Goal: Information Seeking & Learning: Learn about a topic

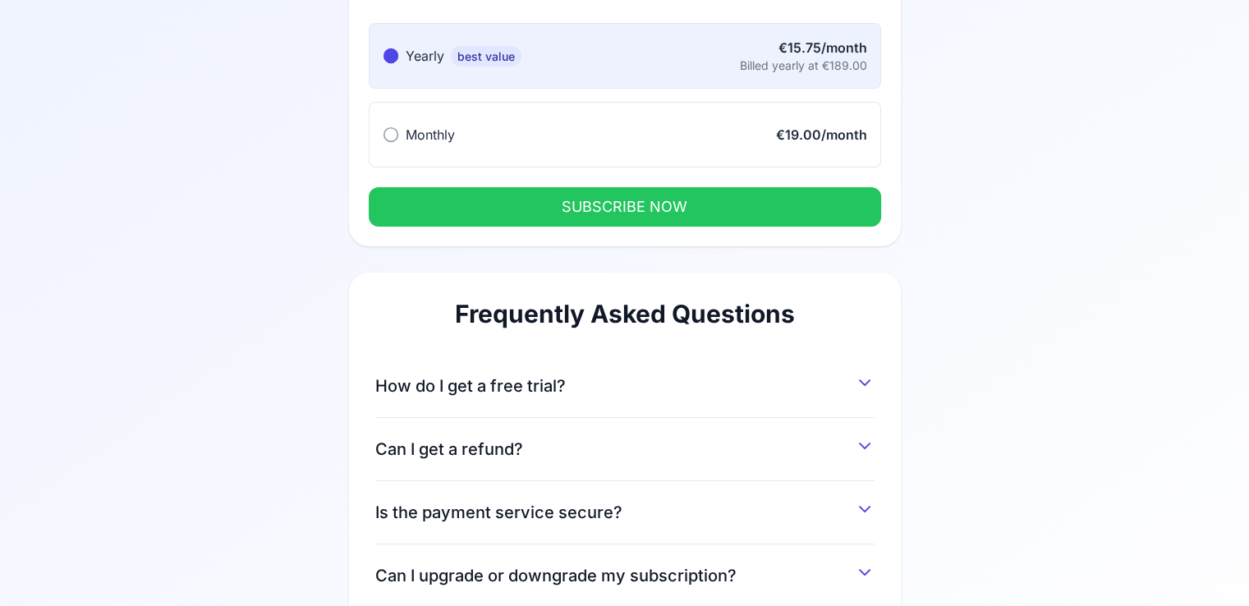
scroll to position [280, 0]
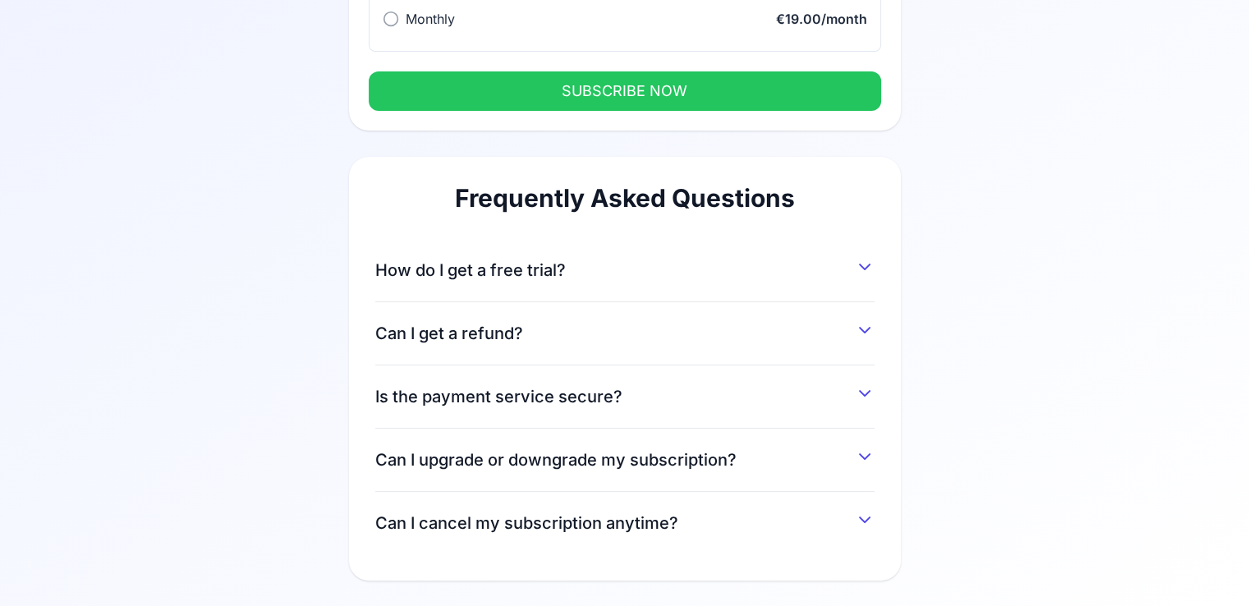
click at [530, 268] on span "How do I get a free trial?" at bounding box center [470, 270] width 191 height 23
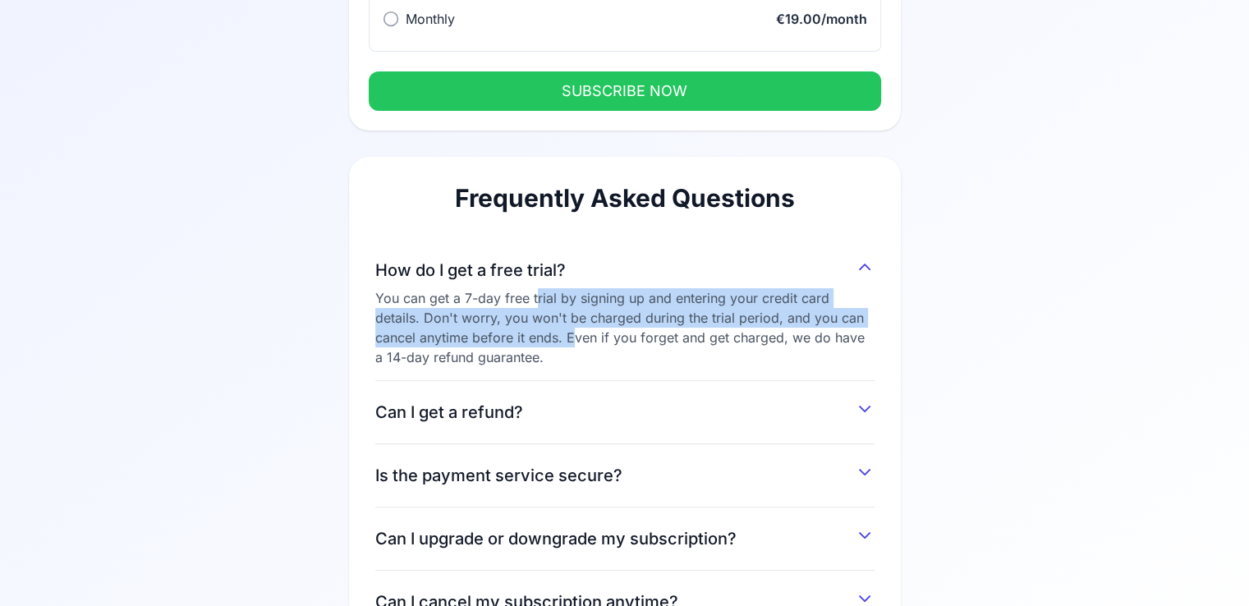
drag, startPoint x: 538, startPoint y: 296, endPoint x: 531, endPoint y: 337, distance: 40.8
click at [531, 337] on div "You can get a 7-day free trial by signing up and entering your credit card deta…" at bounding box center [624, 327] width 499 height 79
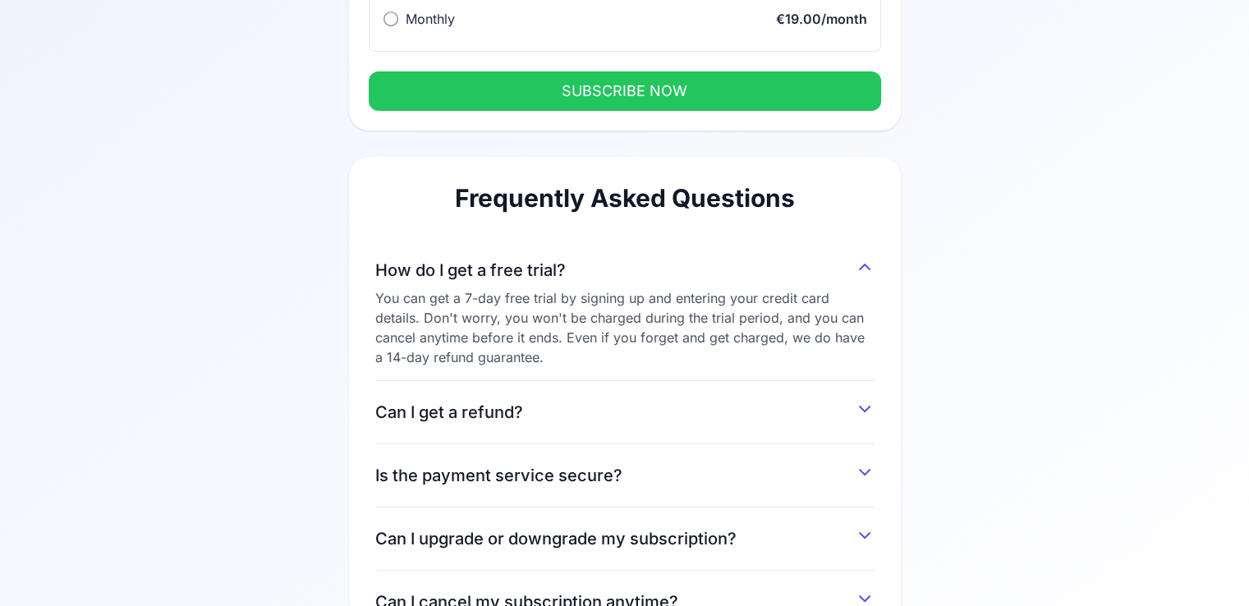
click at [572, 347] on div "You can get a 7-day free trial by signing up and entering your credit card deta…" at bounding box center [624, 327] width 499 height 79
click at [389, 21] on icon at bounding box center [391, 19] width 16 height 16
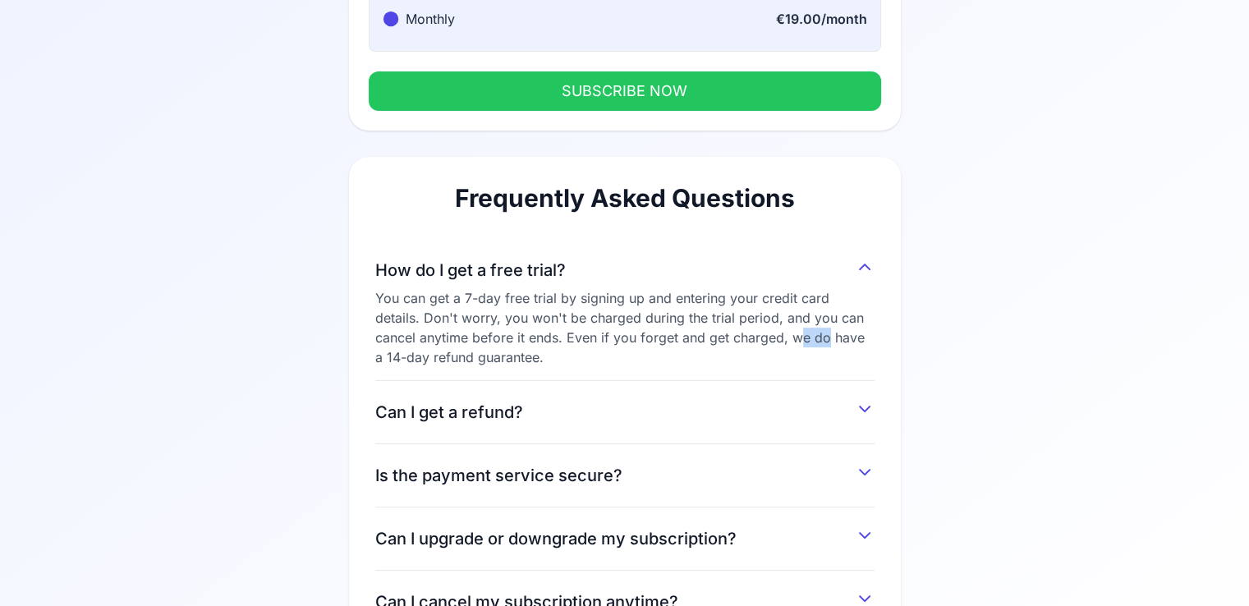
drag, startPoint x: 778, startPoint y: 339, endPoint x: 749, endPoint y: 328, distance: 30.7
click at [749, 328] on div "You can get a 7-day free trial by signing up and entering your credit card deta…" at bounding box center [624, 327] width 499 height 79
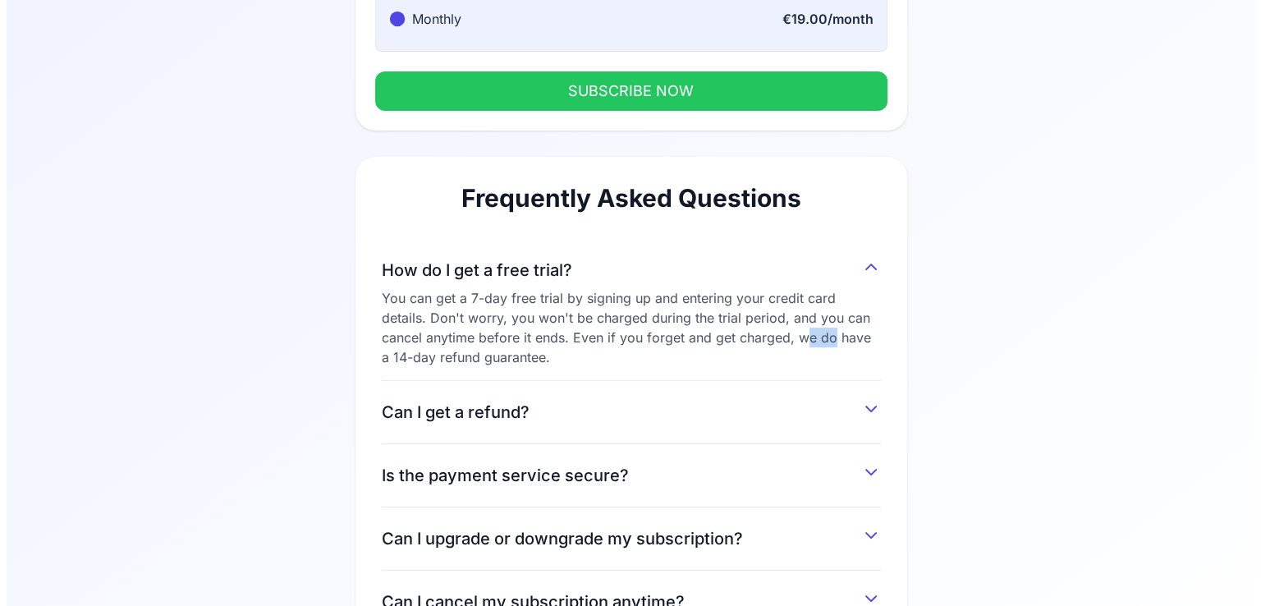
scroll to position [0, 0]
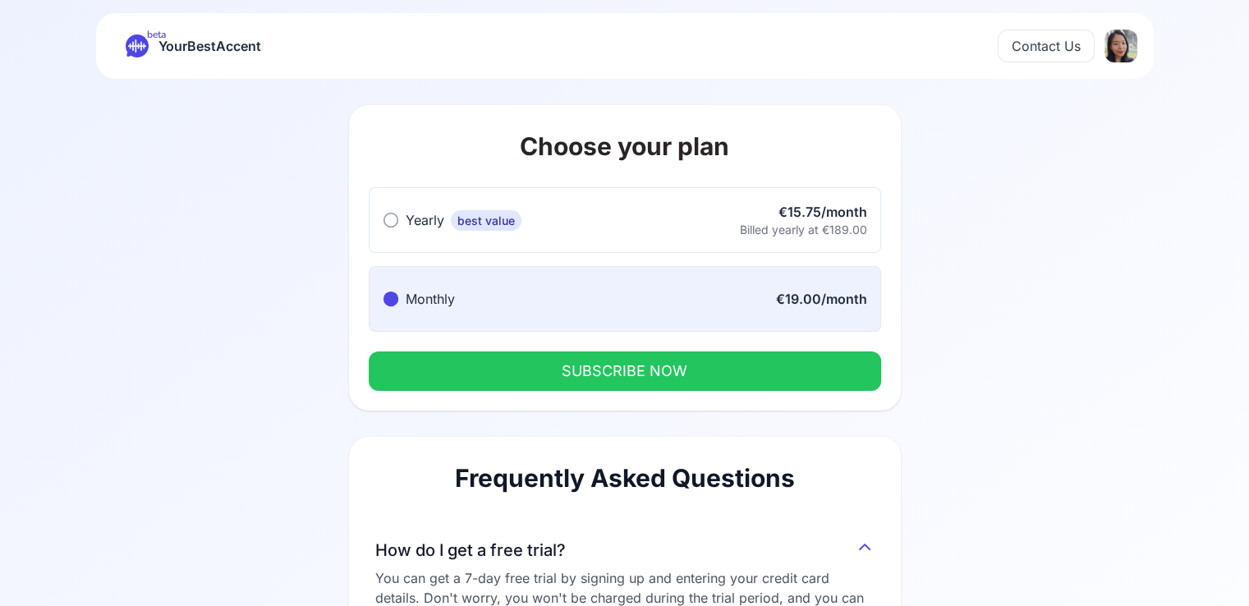
click at [672, 370] on button "SUBSCRIBE NOW" at bounding box center [625, 370] width 512 height 39
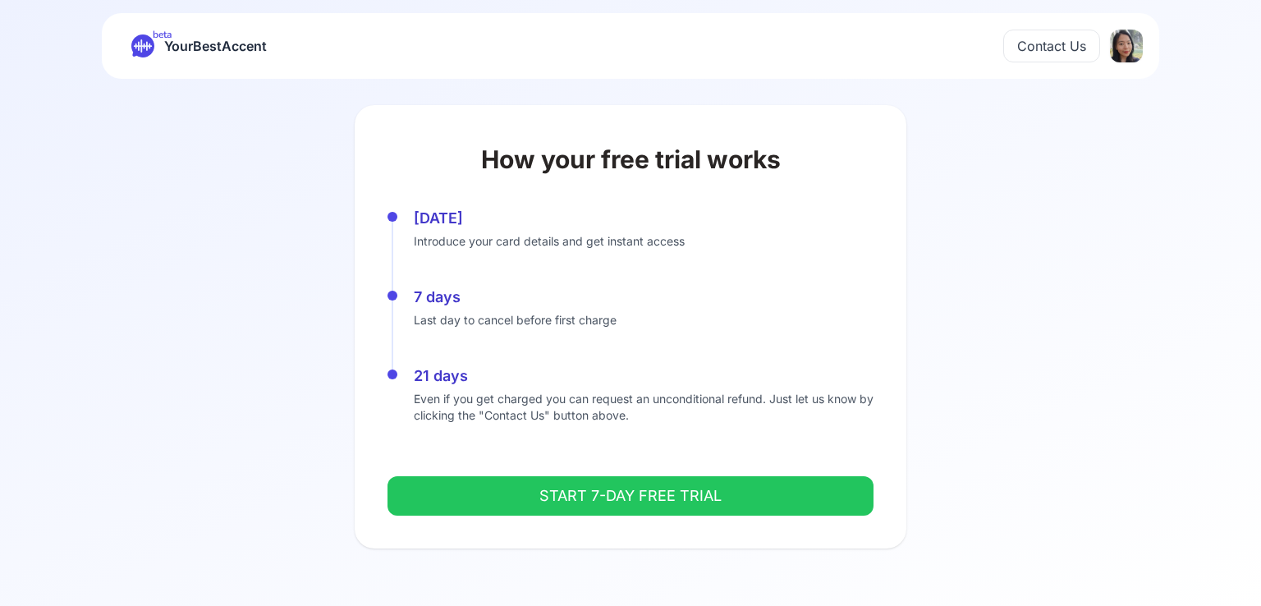
click at [659, 501] on button "START 7-DAY FREE TRIAL" at bounding box center [631, 495] width 486 height 39
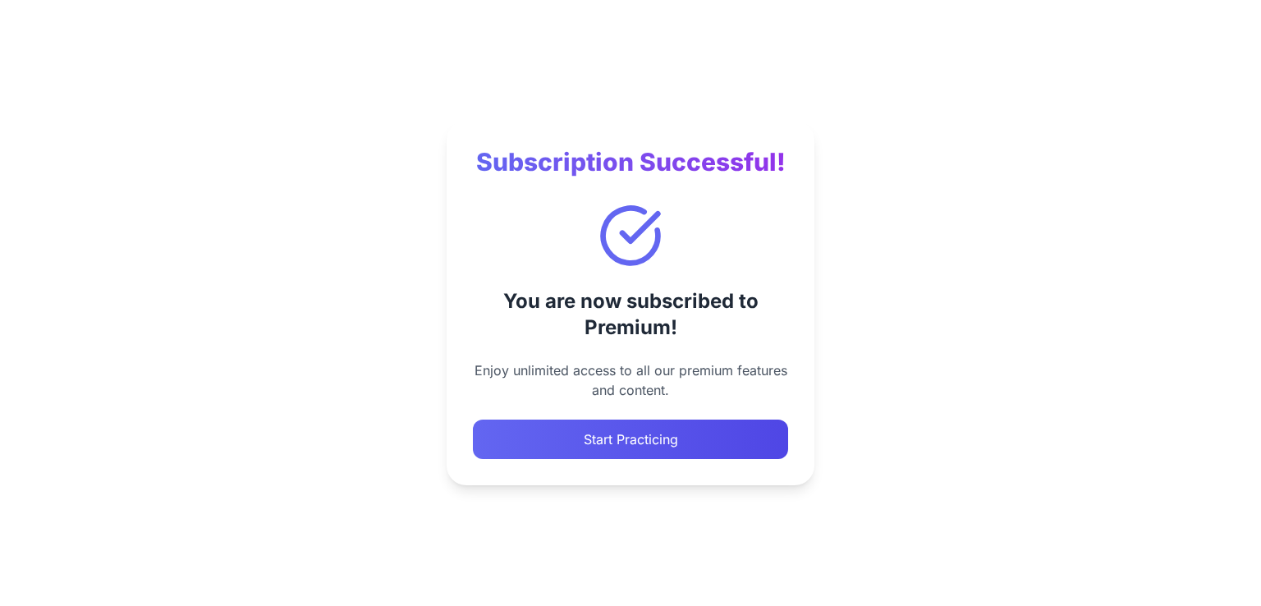
click at [677, 452] on button "Start Practicing" at bounding box center [630, 439] width 315 height 39
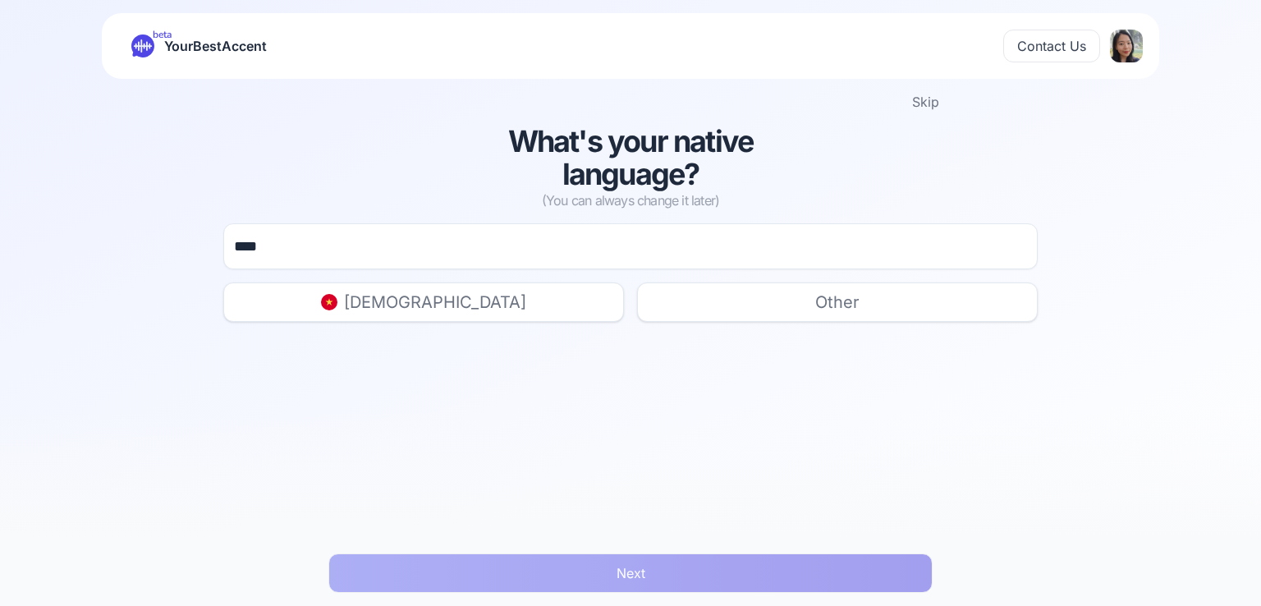
type input "****"
click at [480, 314] on button "Vietnamese" at bounding box center [423, 301] width 401 height 39
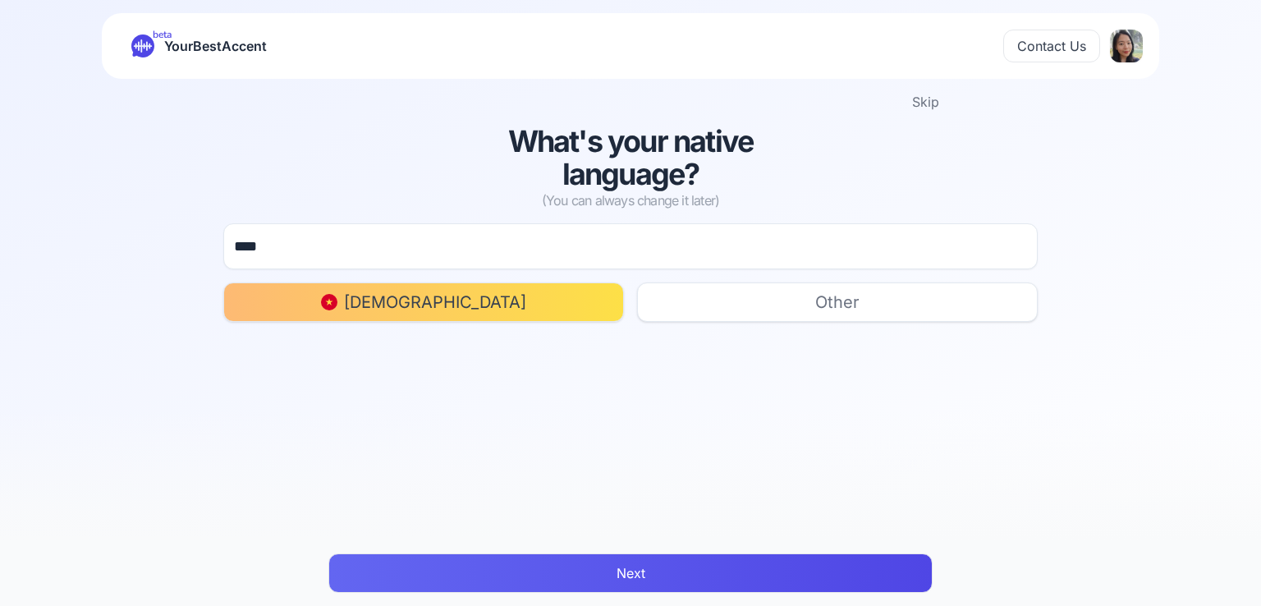
click at [643, 579] on button "Next" at bounding box center [630, 572] width 604 height 39
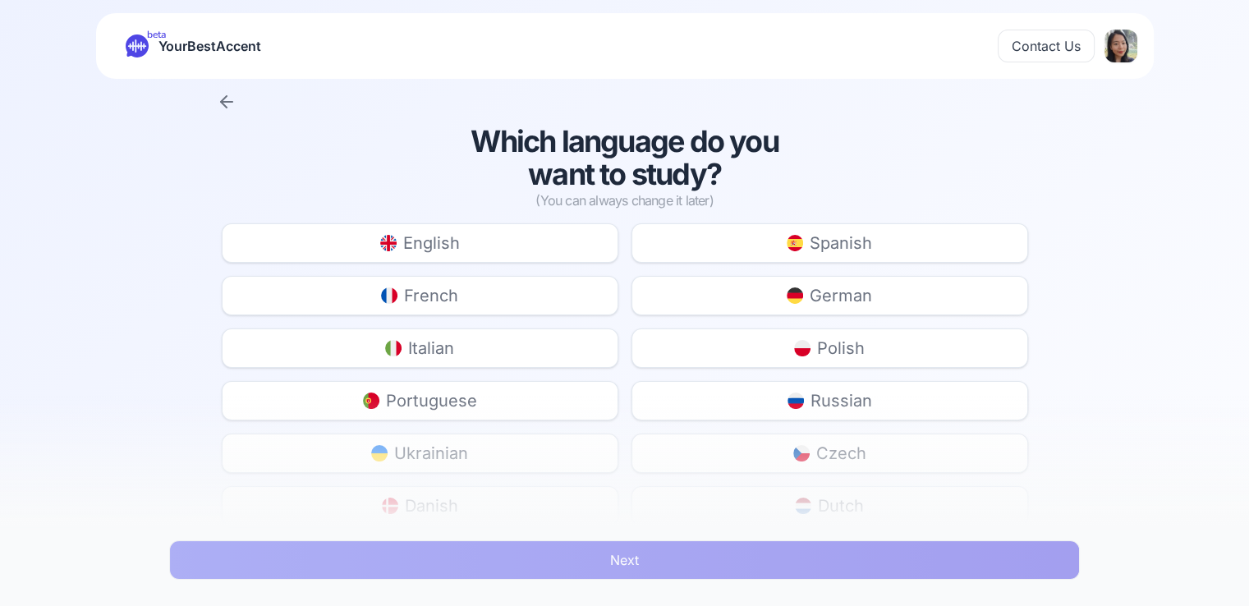
click at [456, 246] on span "English" at bounding box center [431, 243] width 57 height 23
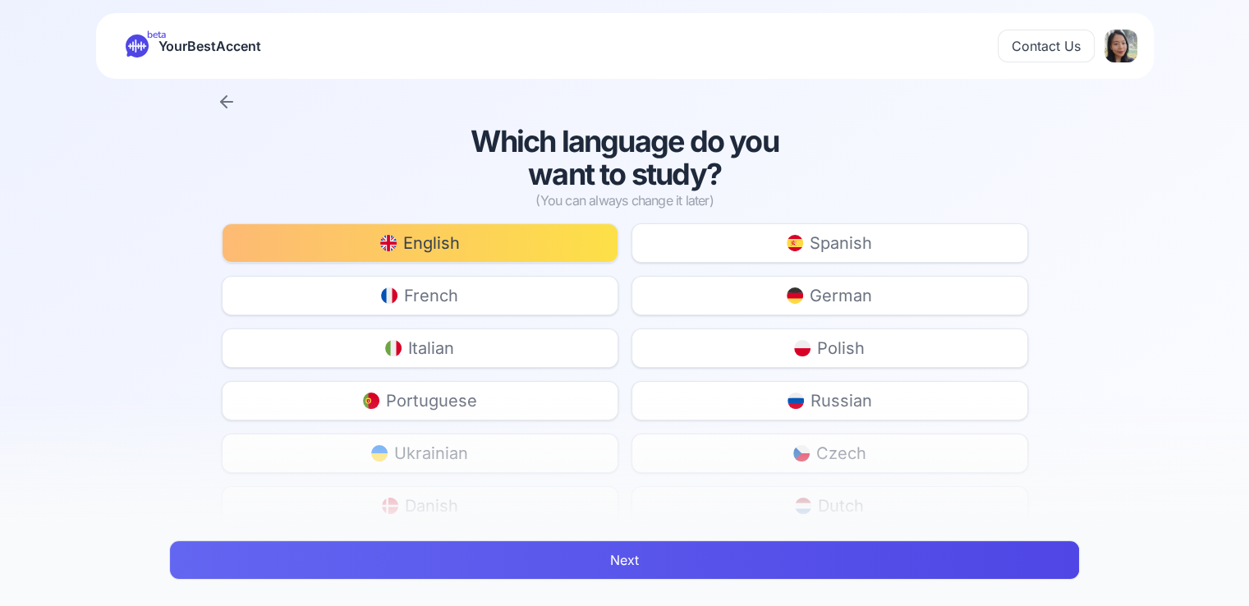
click at [640, 554] on button "Next" at bounding box center [624, 559] width 911 height 39
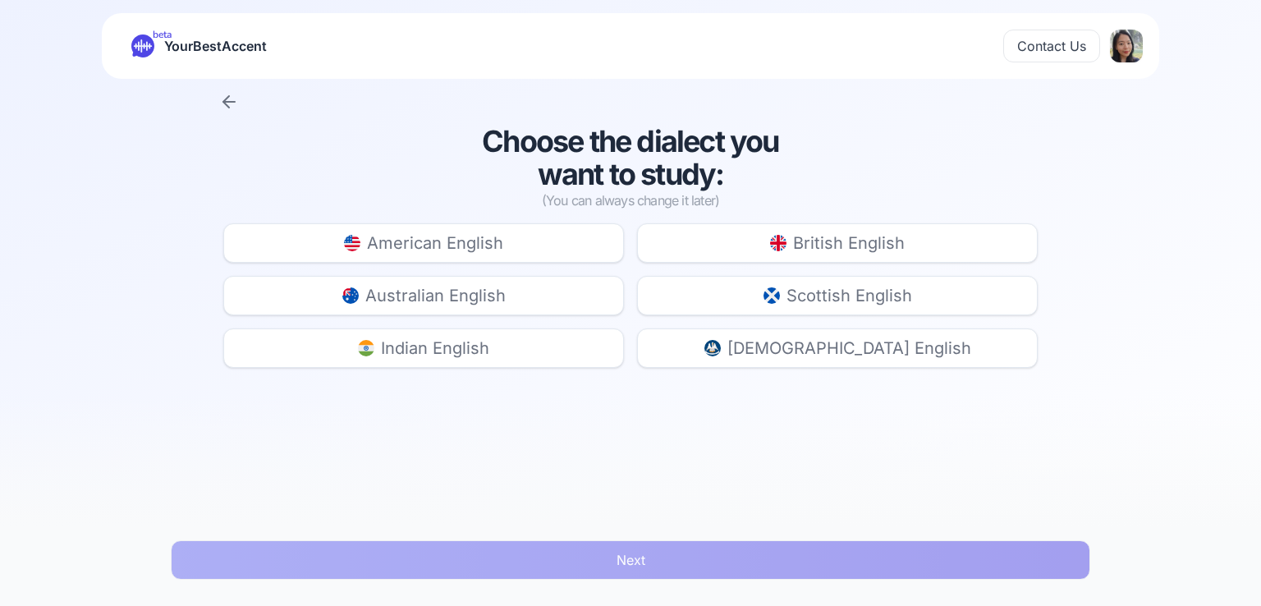
click at [837, 241] on span "British English" at bounding box center [849, 243] width 112 height 23
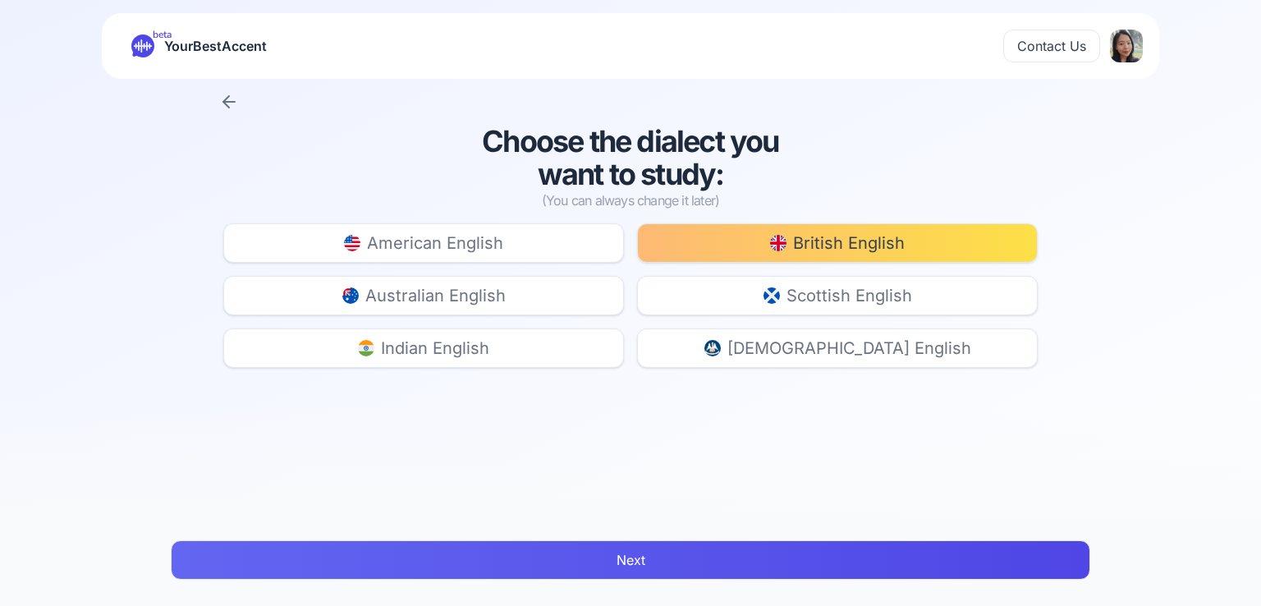
click at [647, 566] on button "Next" at bounding box center [631, 559] width 920 height 39
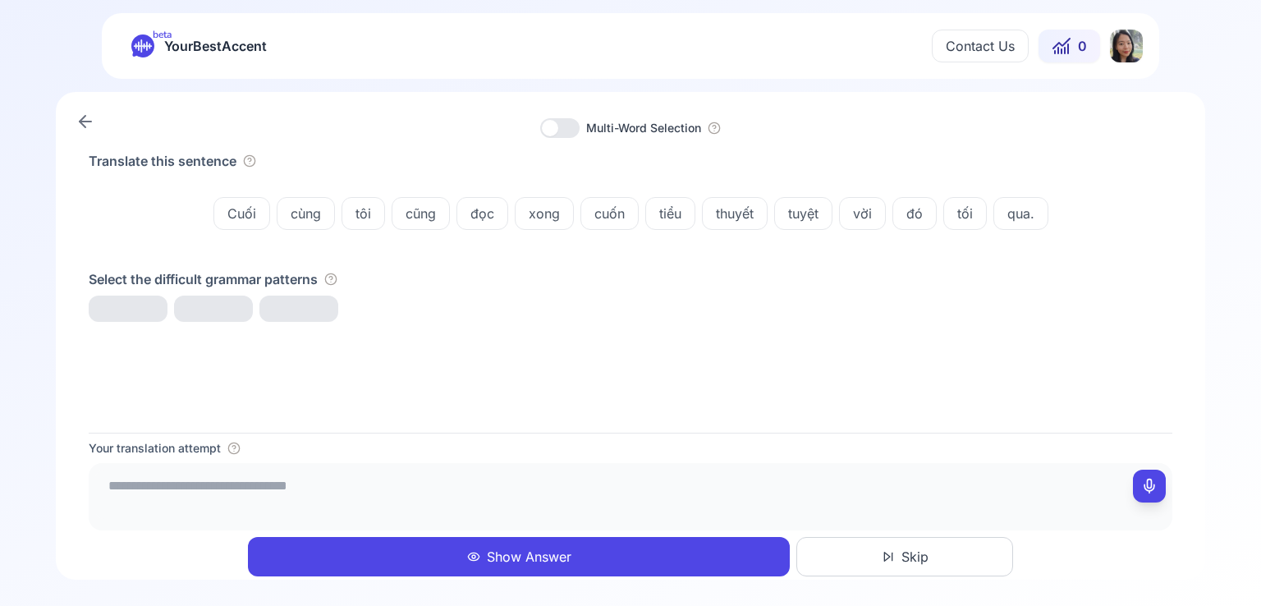
click at [280, 483] on textarea at bounding box center [630, 494] width 1071 height 49
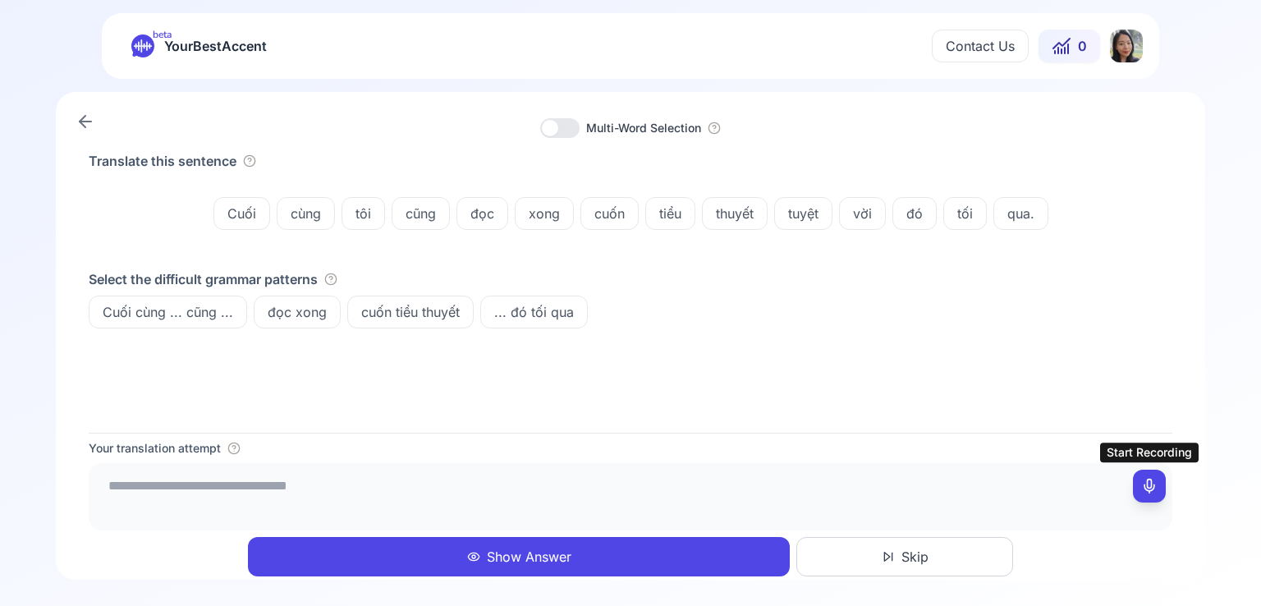
click at [1150, 488] on icon at bounding box center [1149, 486] width 16 height 16
click at [1134, 494] on button at bounding box center [1149, 486] width 33 height 33
click at [1153, 489] on icon at bounding box center [1149, 486] width 16 height 16
click at [1147, 484] on icon at bounding box center [1149, 486] width 16 height 16
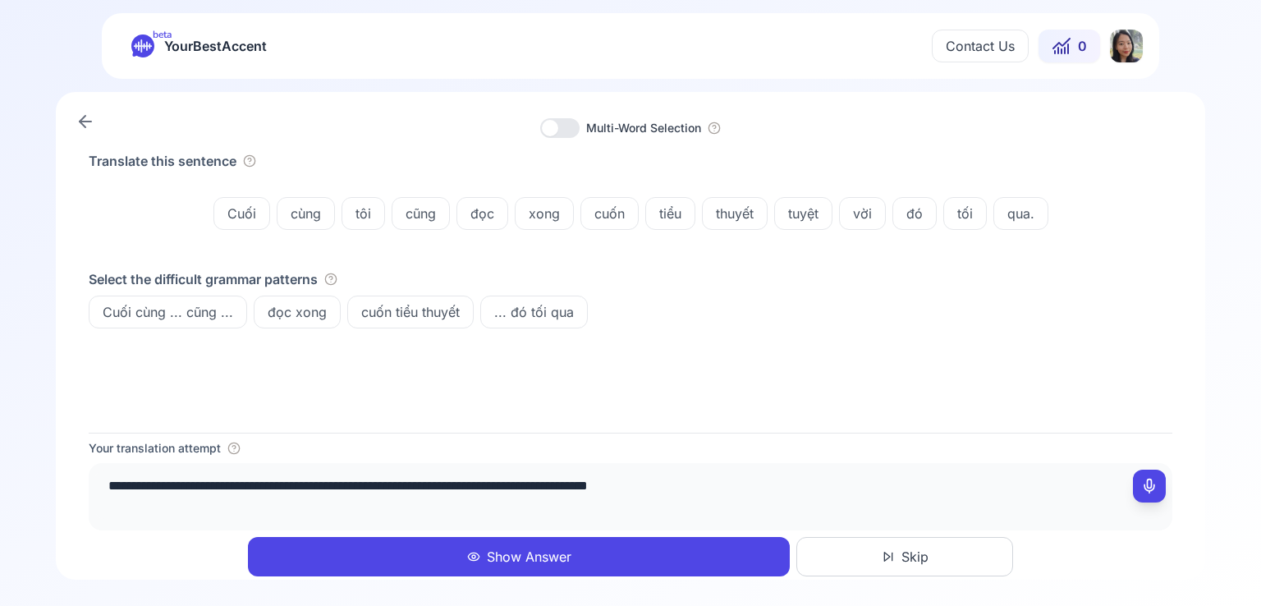
drag, startPoint x: 279, startPoint y: 481, endPoint x: 78, endPoint y: 487, distance: 201.3
click at [78, 487] on div "**********" at bounding box center [631, 336] width 1150 height 488
type textarea "**********"
click at [420, 550] on button "Show Answer" at bounding box center [519, 556] width 542 height 39
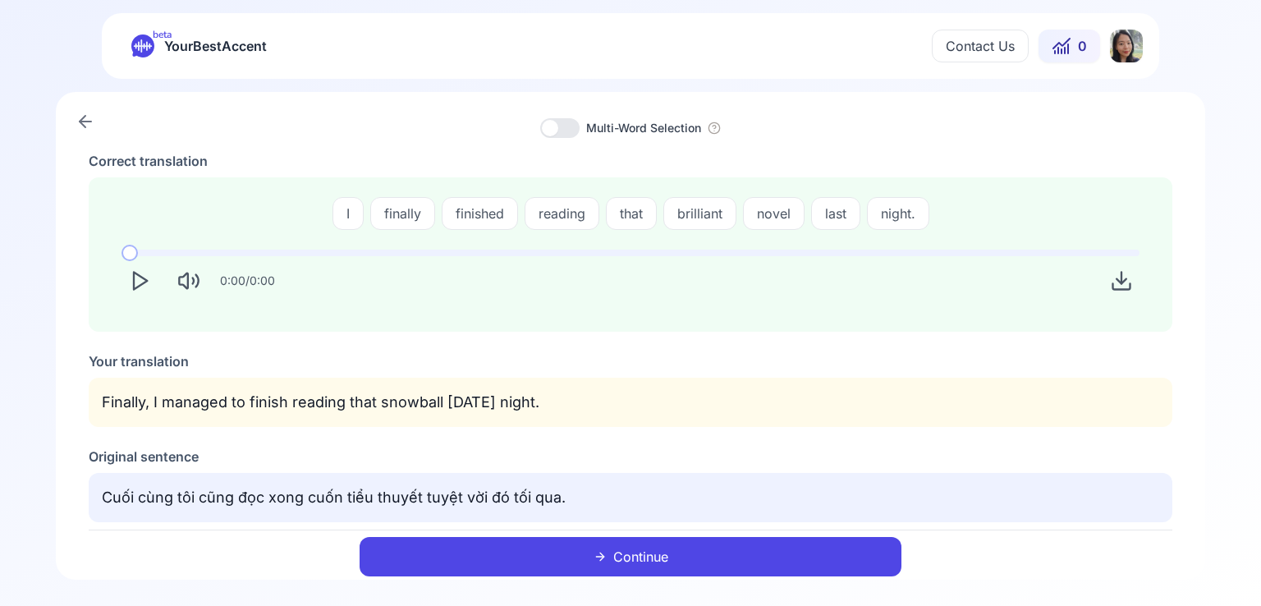
click at [140, 284] on polygon "Play" at bounding box center [140, 281] width 13 height 17
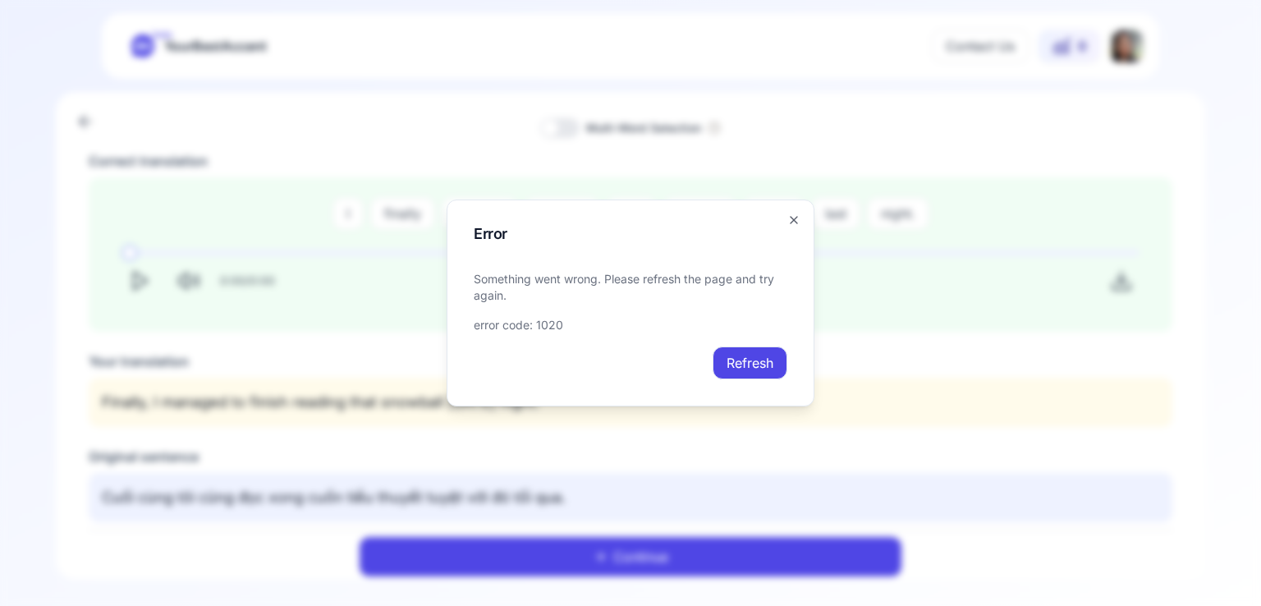
click at [741, 365] on button "Refresh" at bounding box center [750, 363] width 75 height 33
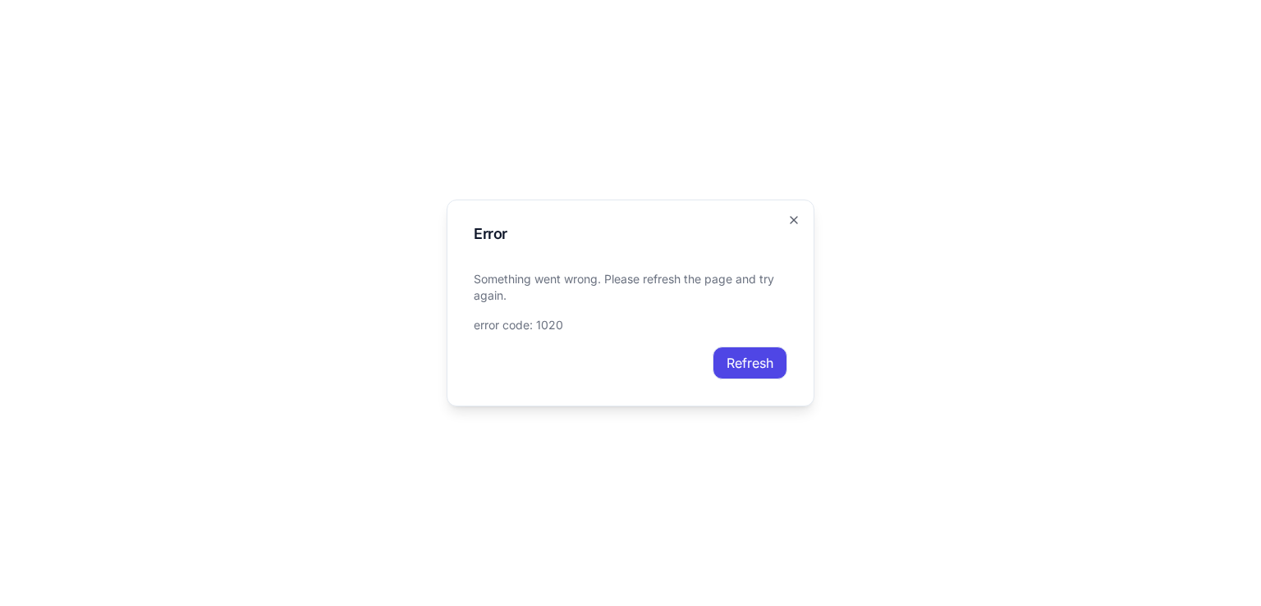
click at [767, 365] on button "Refresh" at bounding box center [750, 363] width 75 height 33
click at [795, 217] on icon "button" at bounding box center [793, 219] width 13 height 13
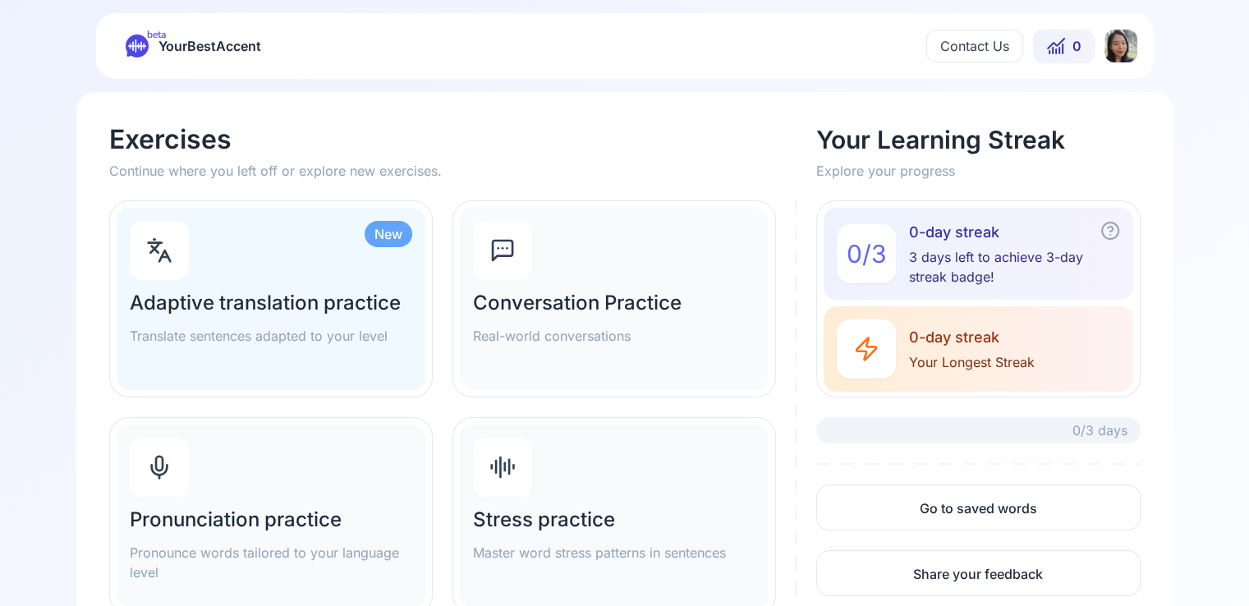
click at [287, 467] on div "Pronunciation practice Pronounce words tailored to your language level" at bounding box center [271, 516] width 309 height 182
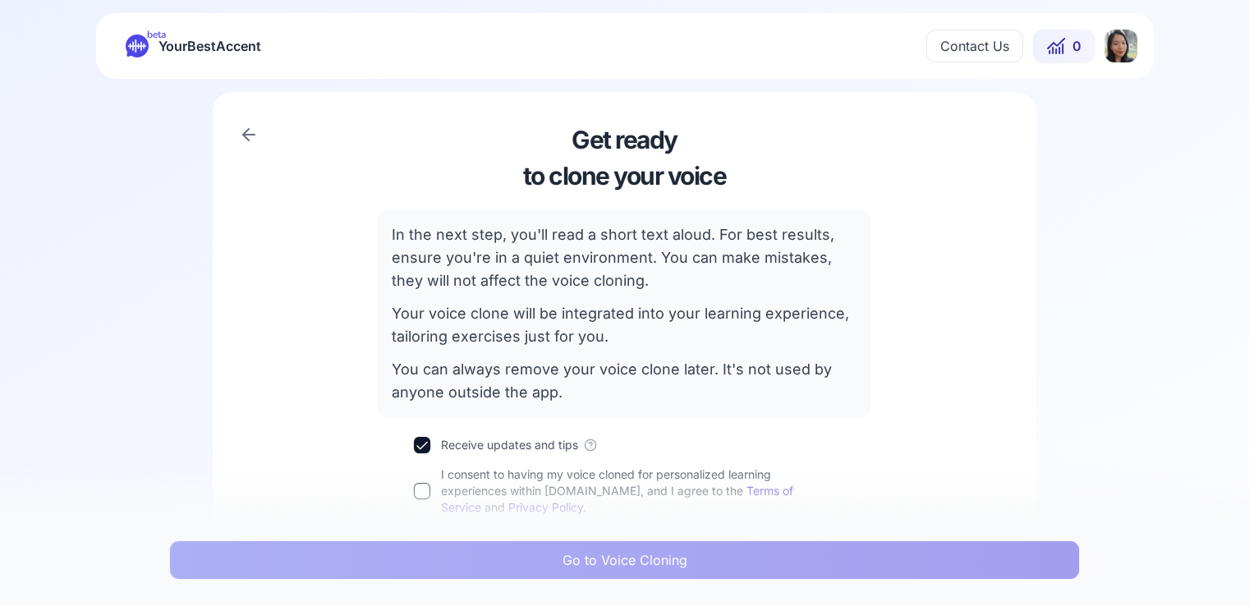
click at [414, 491] on div "Get ready to clone your voice In the next step, you'll read a short text aloud.…" at bounding box center [625, 320] width 758 height 391
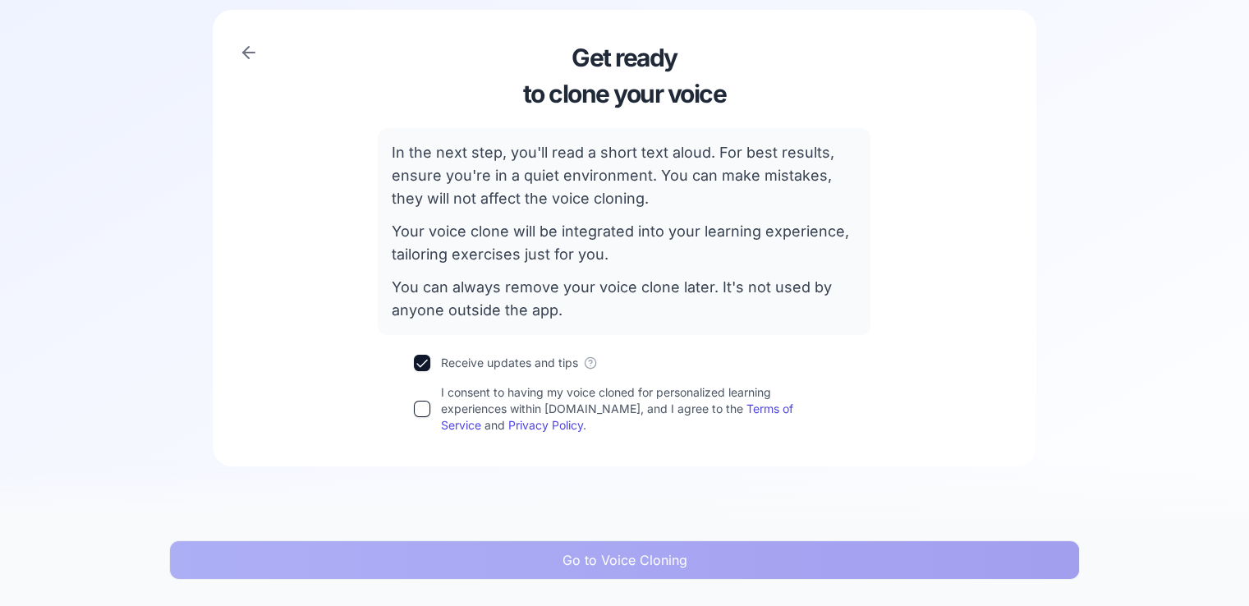
scroll to position [126, 0]
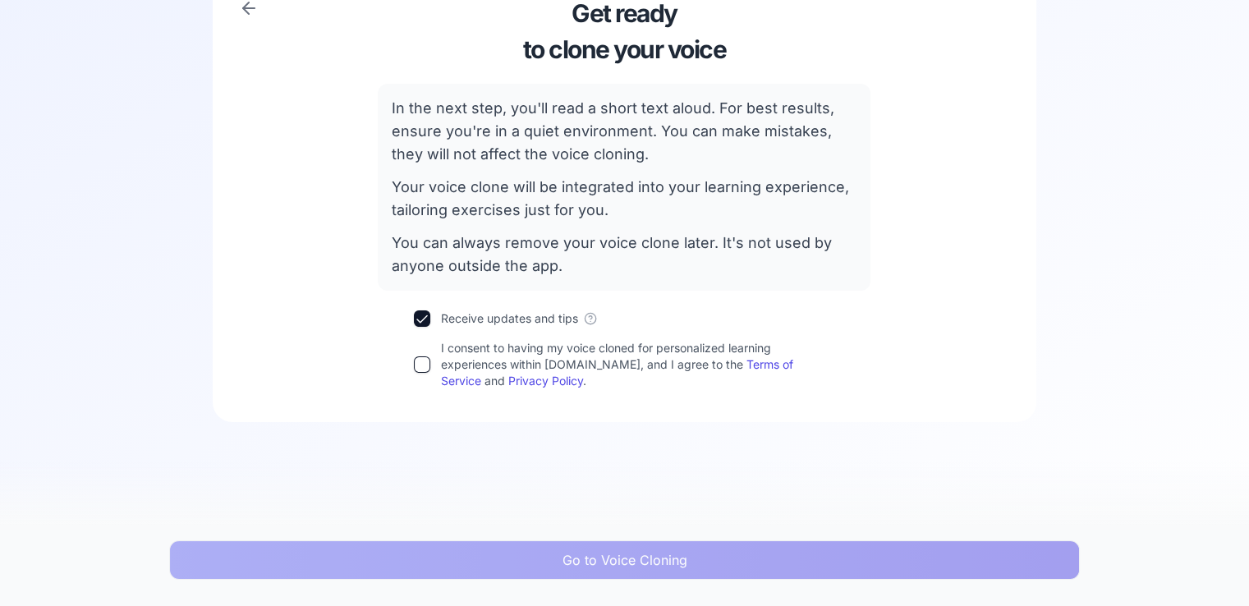
click at [425, 369] on button "I consent to having my voice cloned for personalized learning experiences withi…" at bounding box center [422, 364] width 16 height 16
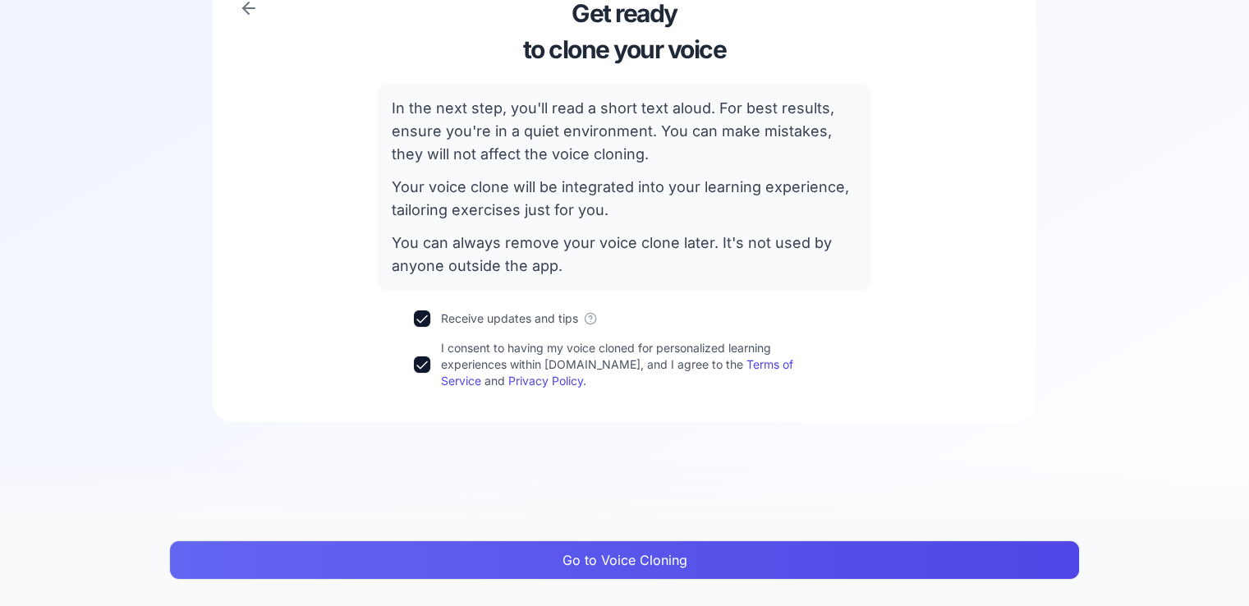
click at [663, 567] on button "Go to Voice Cloning" at bounding box center [624, 559] width 911 height 39
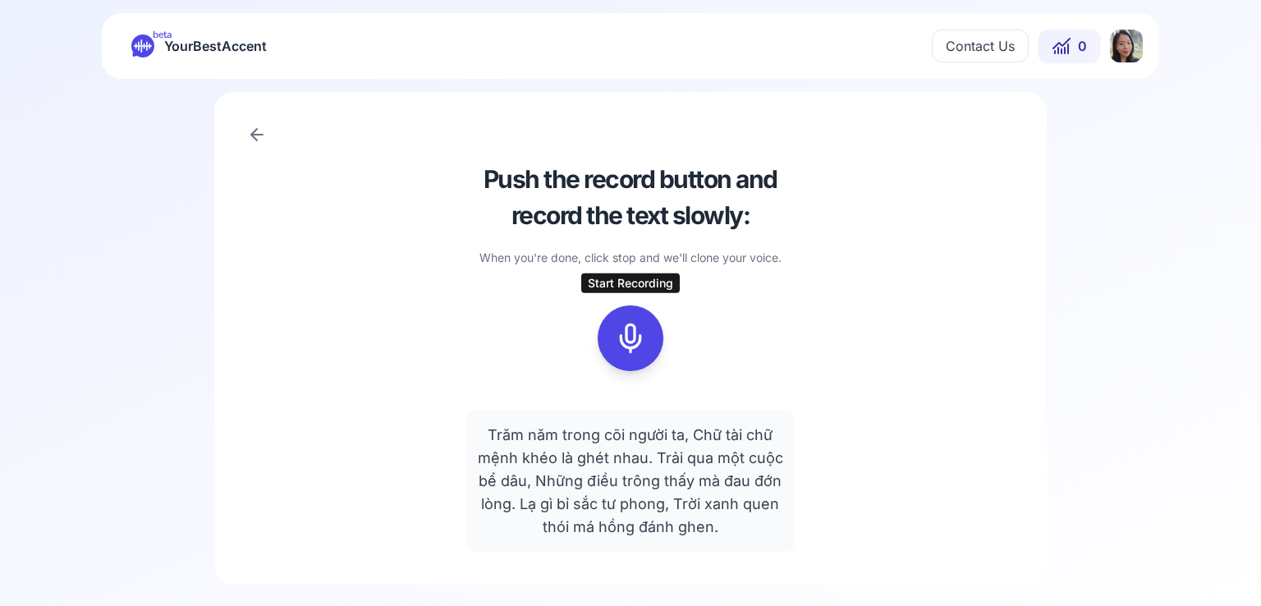
click at [631, 352] on icon at bounding box center [630, 338] width 33 height 33
click at [631, 341] on icon at bounding box center [630, 338] width 33 height 33
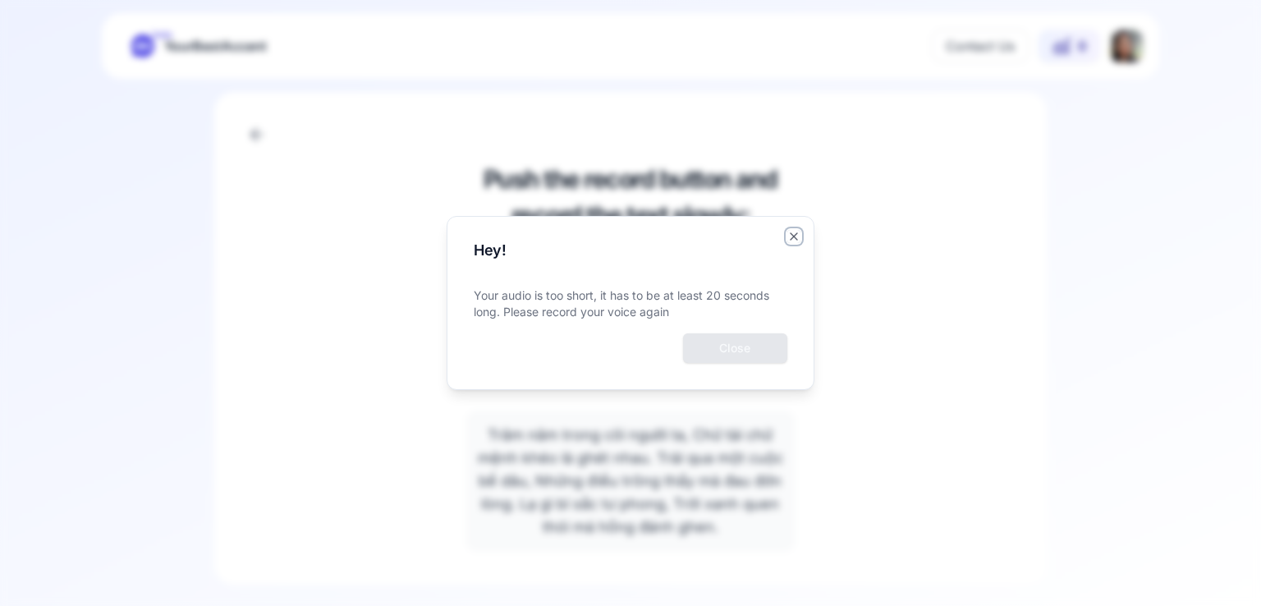
click at [792, 241] on icon "button" at bounding box center [793, 236] width 13 height 13
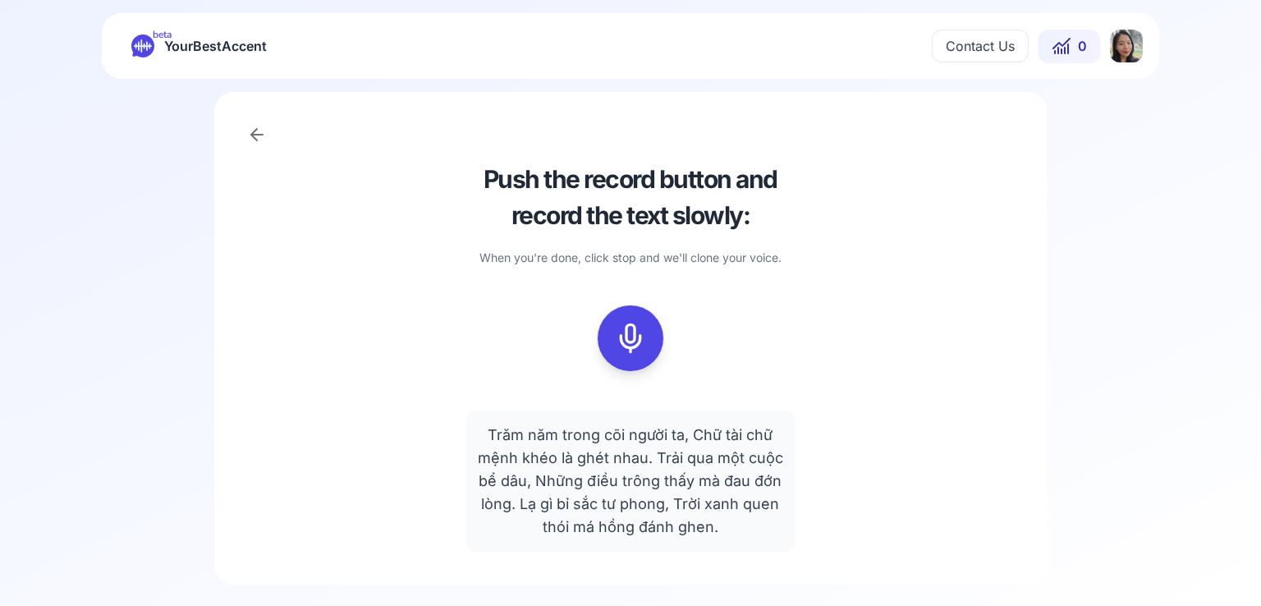
click at [255, 138] on icon at bounding box center [254, 134] width 6 height 11
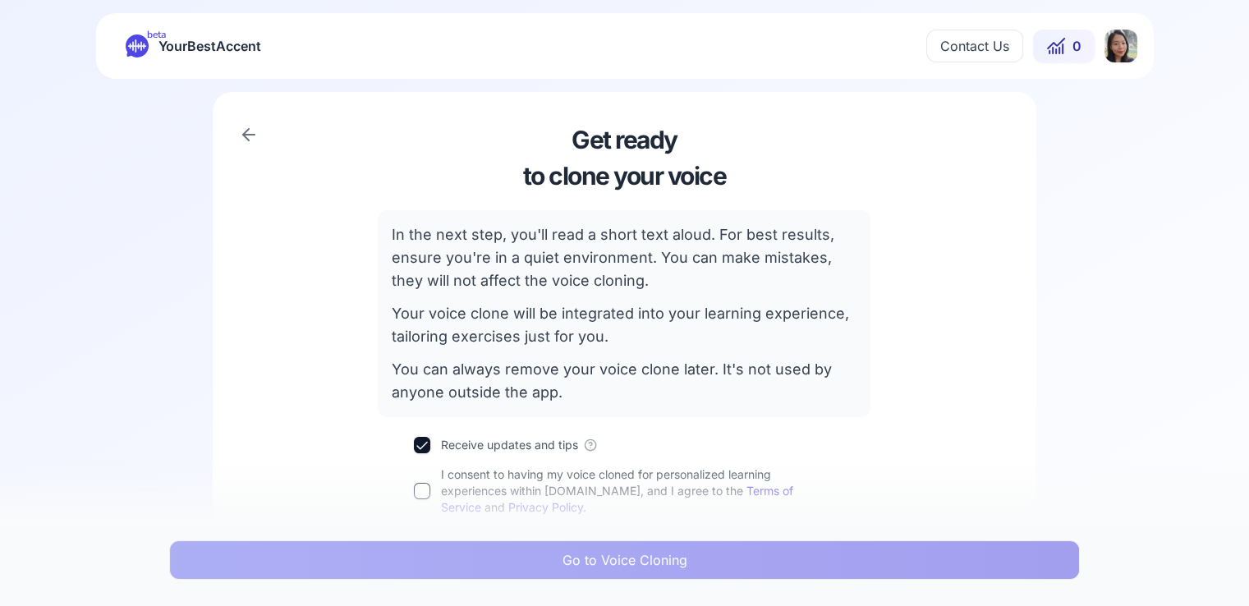
click at [250, 135] on icon at bounding box center [248, 135] width 11 height 0
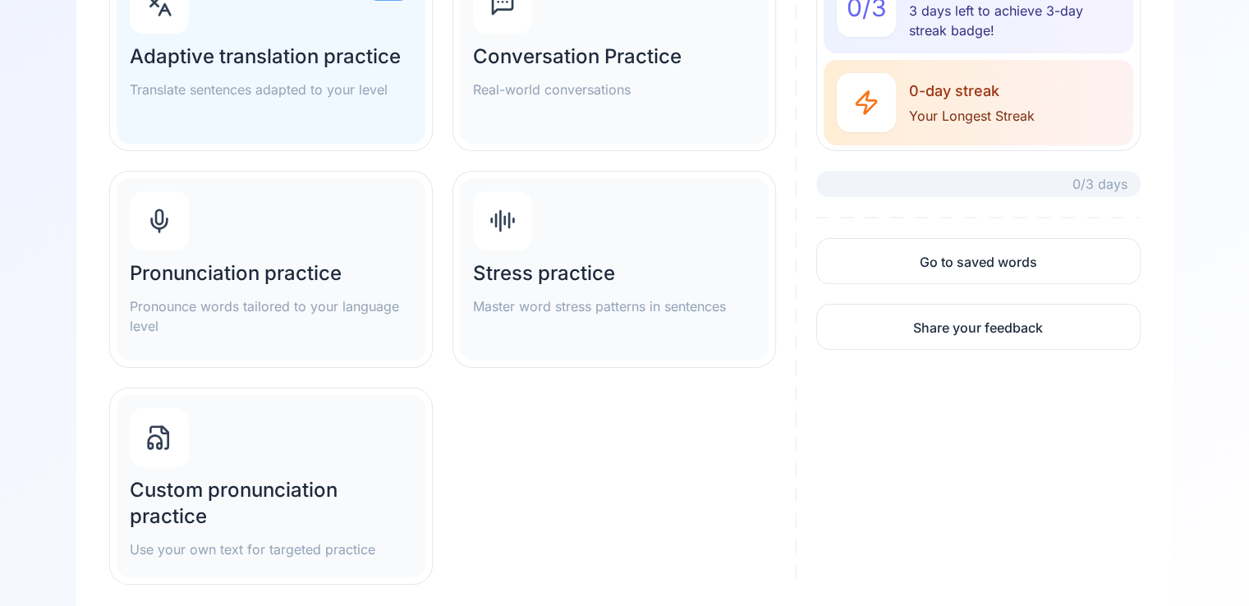
scroll to position [310, 0]
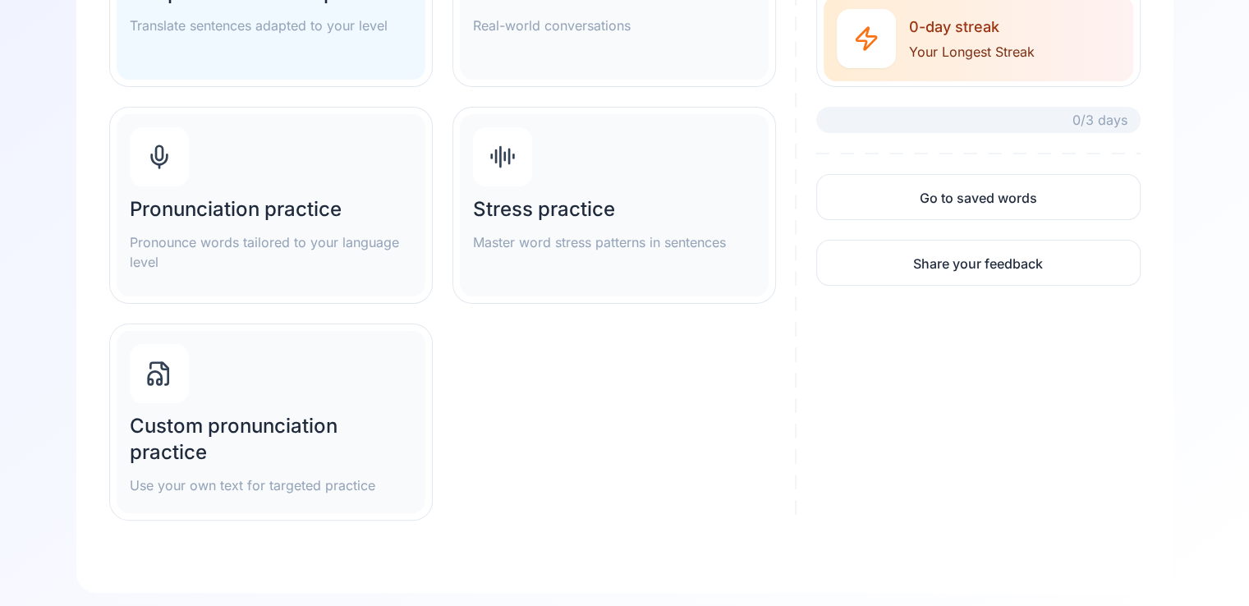
click at [292, 417] on h2 "Custom pronunciation practice" at bounding box center [271, 439] width 282 height 53
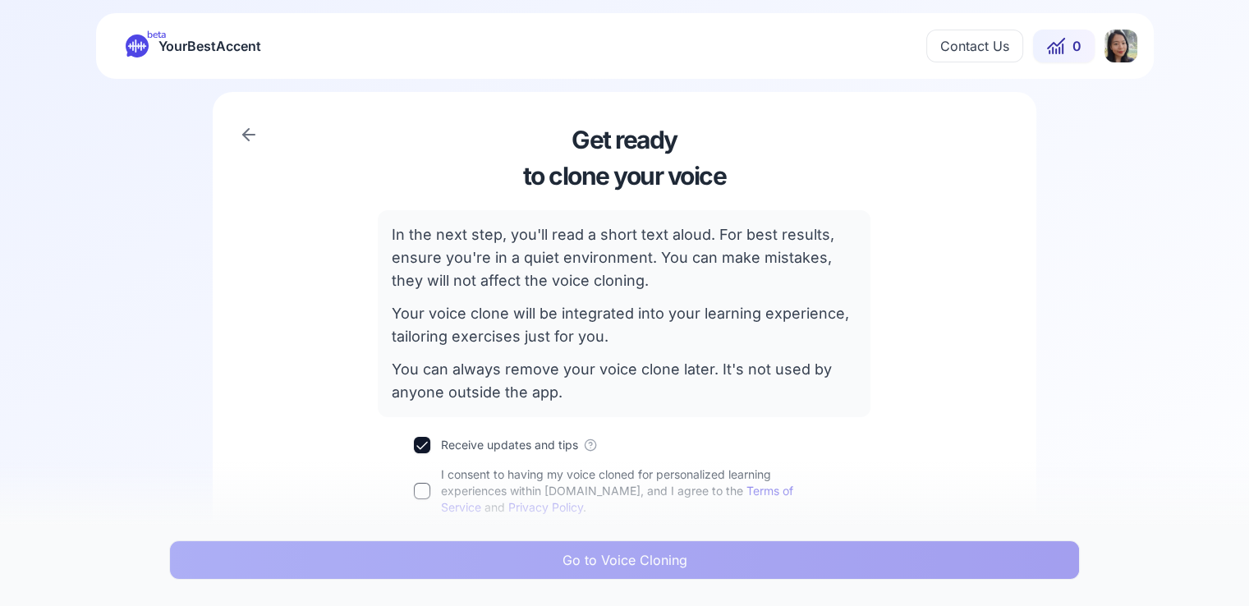
scroll to position [82, 0]
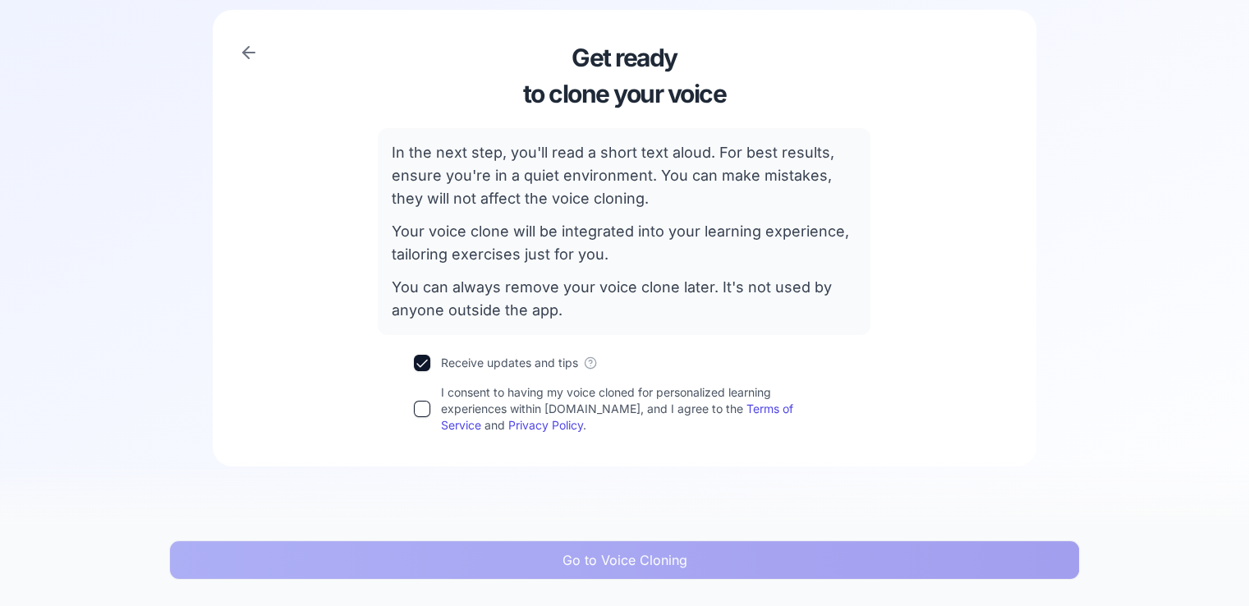
click at [424, 418] on div "I consent to having my voice cloned for personalized learning experiences withi…" at bounding box center [624, 408] width 420 height 49
click at [425, 411] on button "I consent to having my voice cloned for personalized learning experiences withi…" at bounding box center [422, 409] width 16 height 16
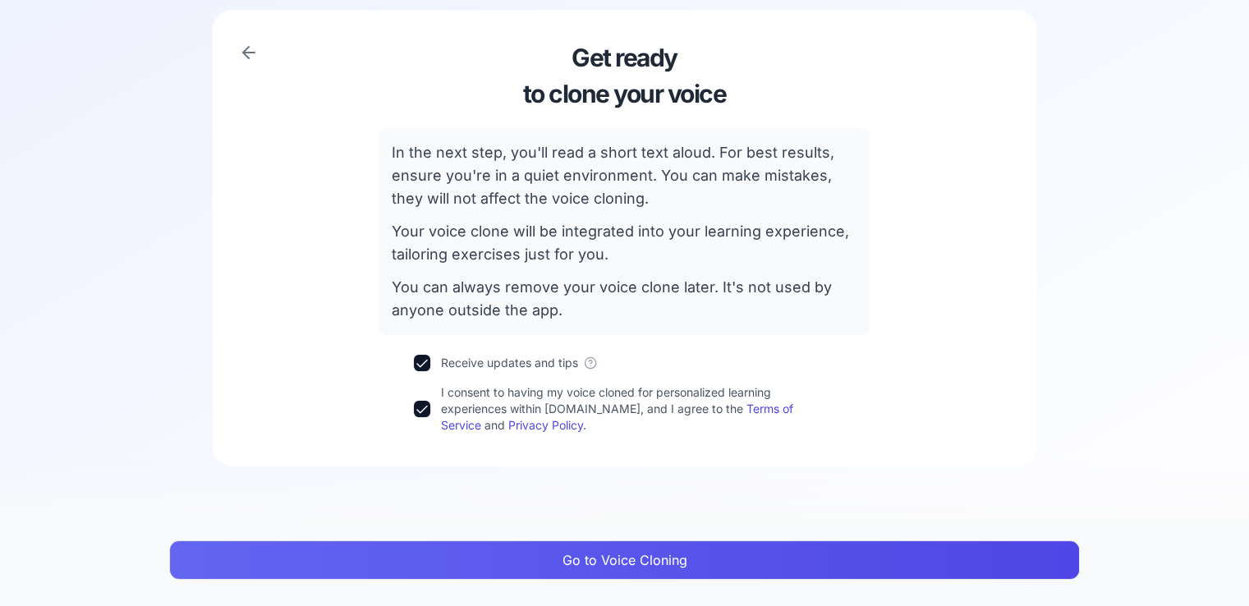
click at [701, 569] on button "Go to Voice Cloning" at bounding box center [624, 559] width 911 height 39
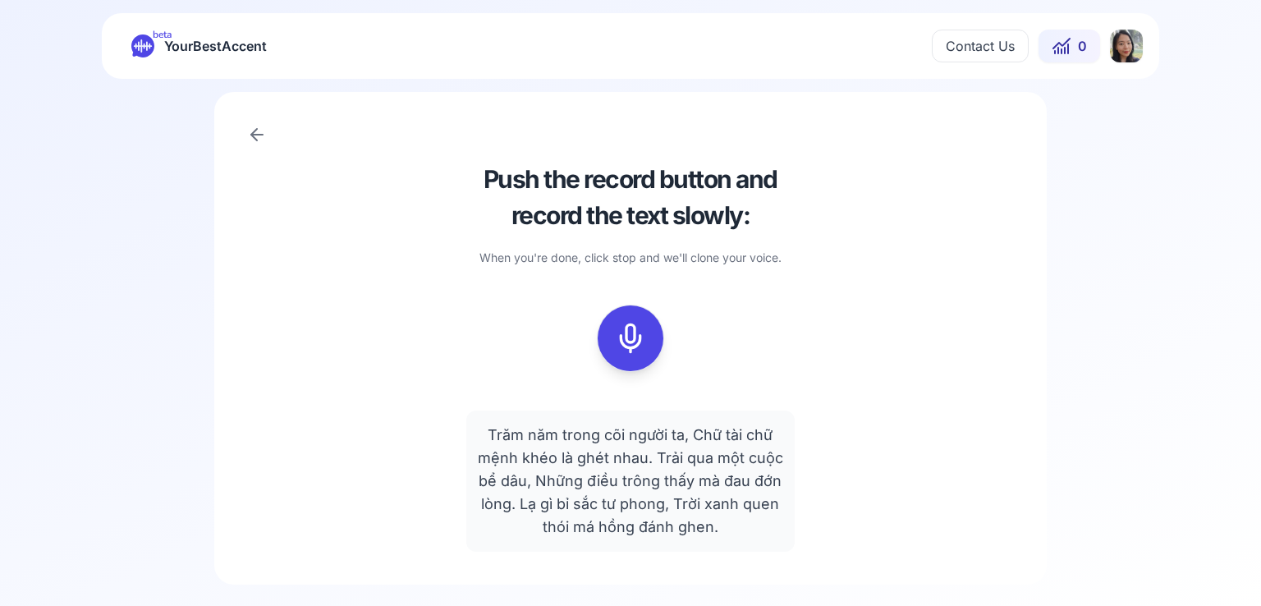
click at [621, 331] on icon at bounding box center [630, 338] width 33 height 33
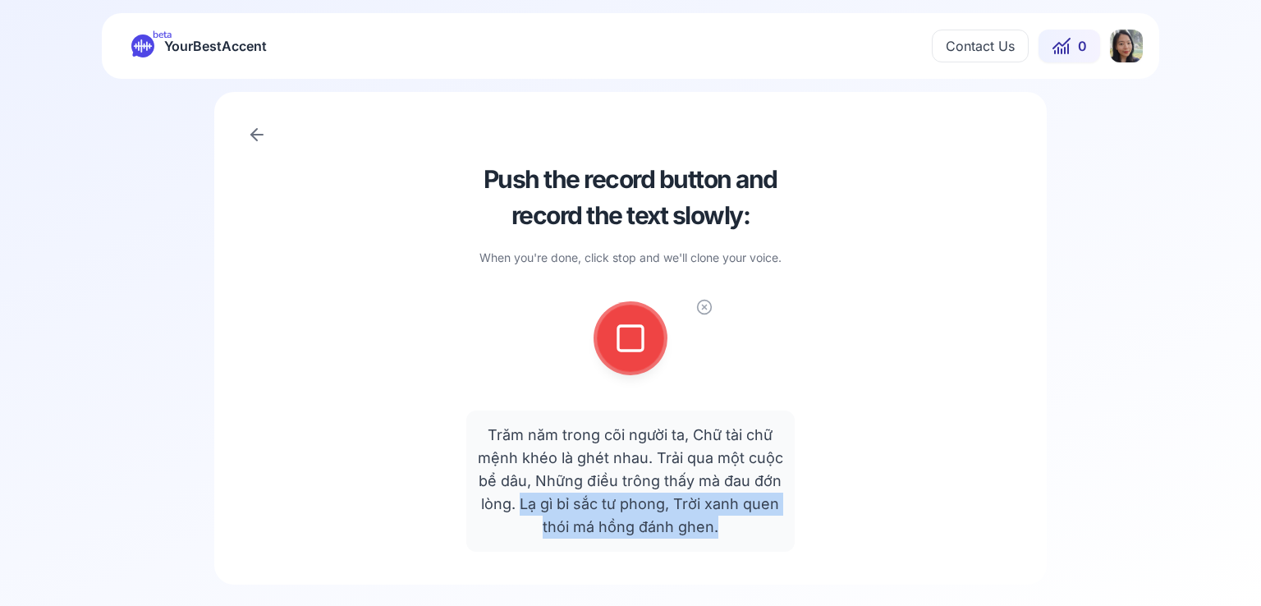
drag, startPoint x: 521, startPoint y: 510, endPoint x: 719, endPoint y: 529, distance: 199.6
click at [719, 529] on div "Trăm năm trong cõi người ta, Chữ tài chữ mệnh khéo là ghét nhau. Trải qua một c…" at bounding box center [630, 481] width 328 height 141
click at [630, 339] on icon at bounding box center [630, 338] width 33 height 33
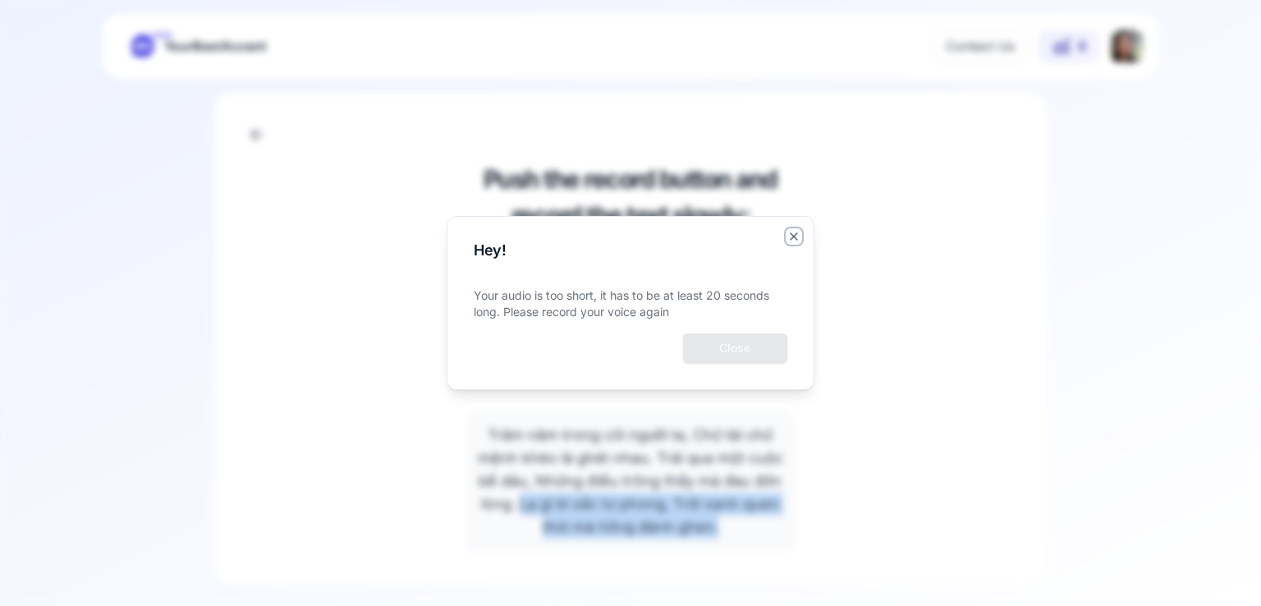
click at [787, 236] on icon "button" at bounding box center [793, 236] width 13 height 13
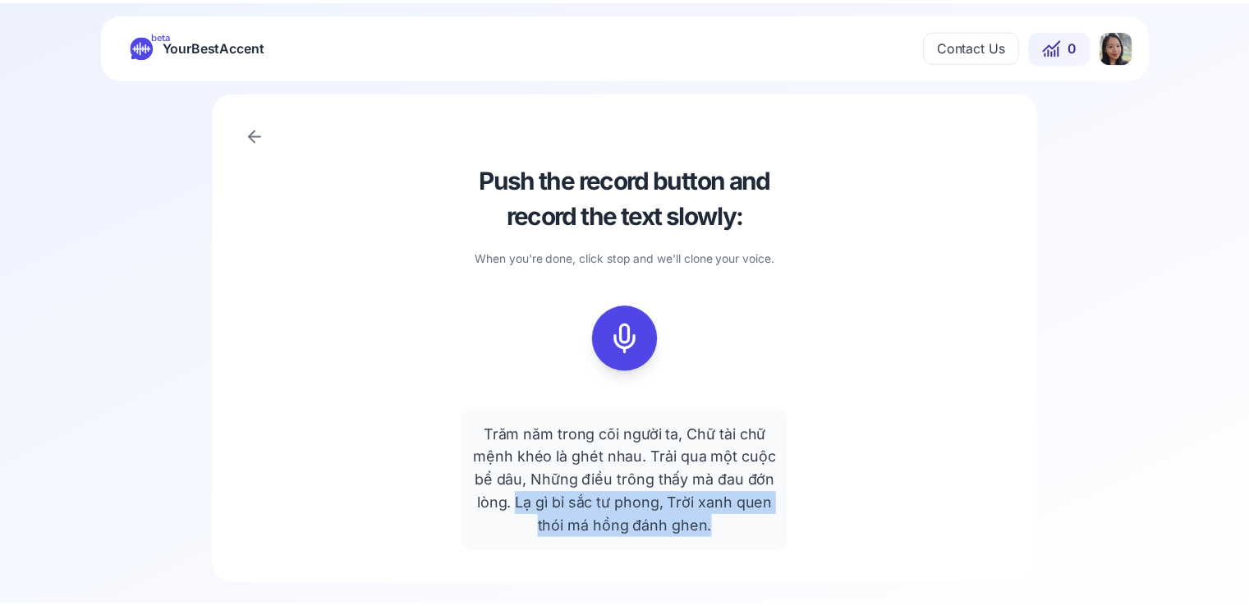
scroll to position [82, 0]
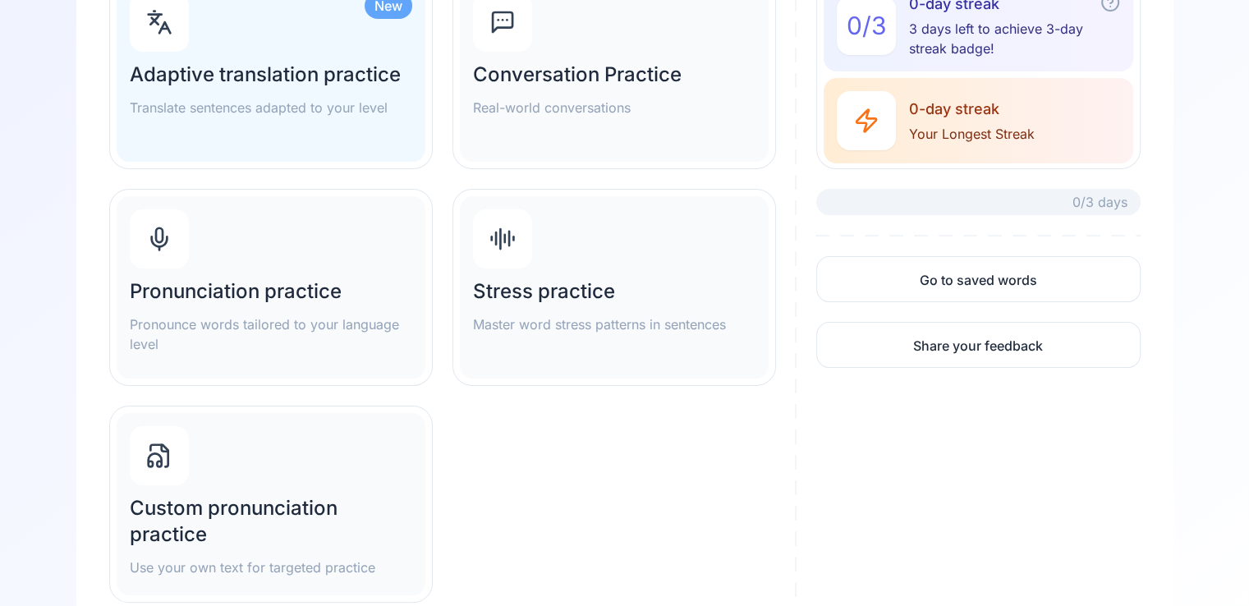
click at [590, 305] on div "Stress practice Master word stress patterns in sentences" at bounding box center [614, 306] width 282 height 56
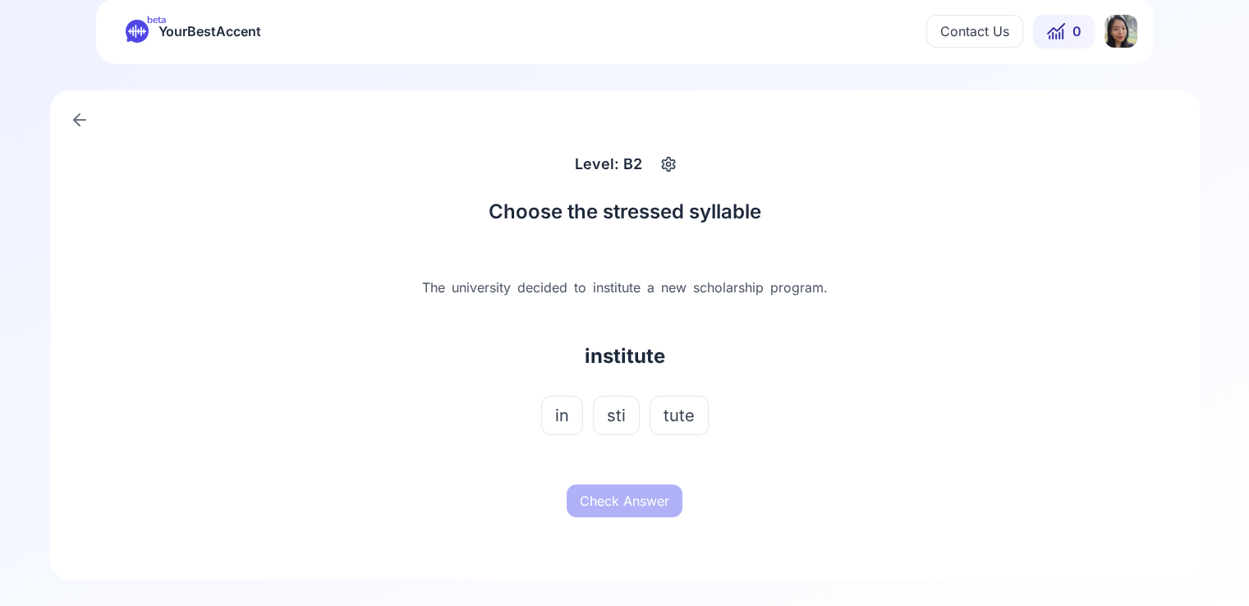
scroll to position [15, 0]
click at [562, 415] on span "in" at bounding box center [562, 415] width 14 height 23
drag, startPoint x: 639, startPoint y: 501, endPoint x: 937, endPoint y: 443, distance: 303.7
click at [644, 501] on button "Check Answer" at bounding box center [625, 500] width 116 height 33
drag, startPoint x: 637, startPoint y: 501, endPoint x: 714, endPoint y: 488, distance: 78.3
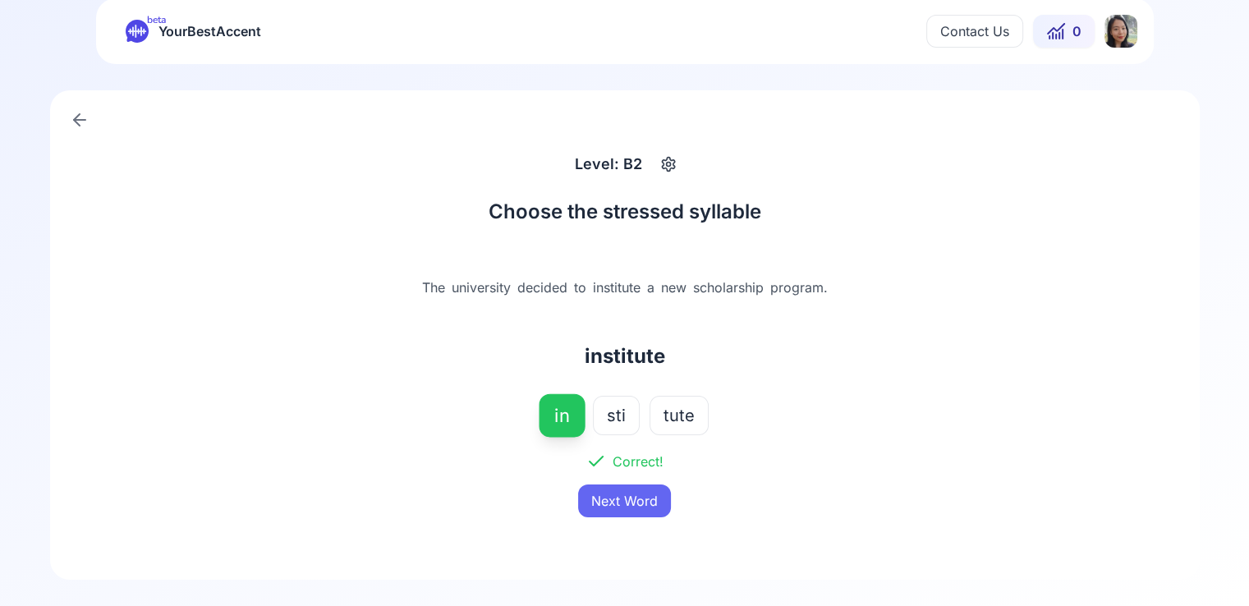
click at [637, 502] on button "Next Word" at bounding box center [624, 500] width 93 height 33
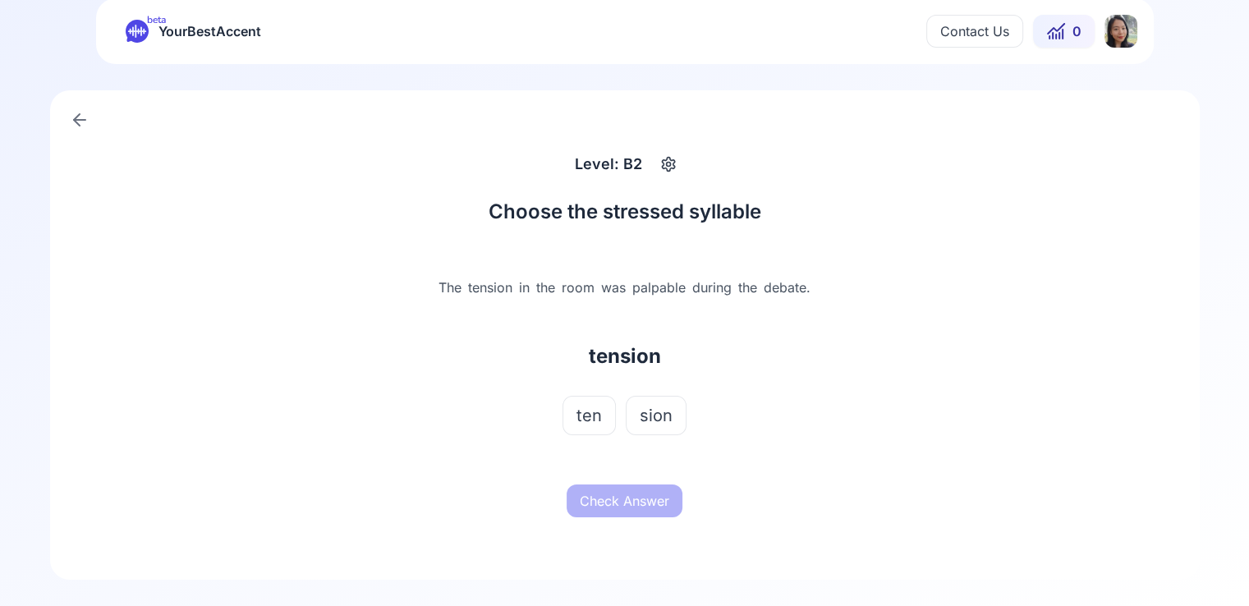
click at [587, 423] on span "ten" at bounding box center [588, 415] width 25 height 23
click at [670, 500] on button "Check Answer" at bounding box center [625, 500] width 116 height 33
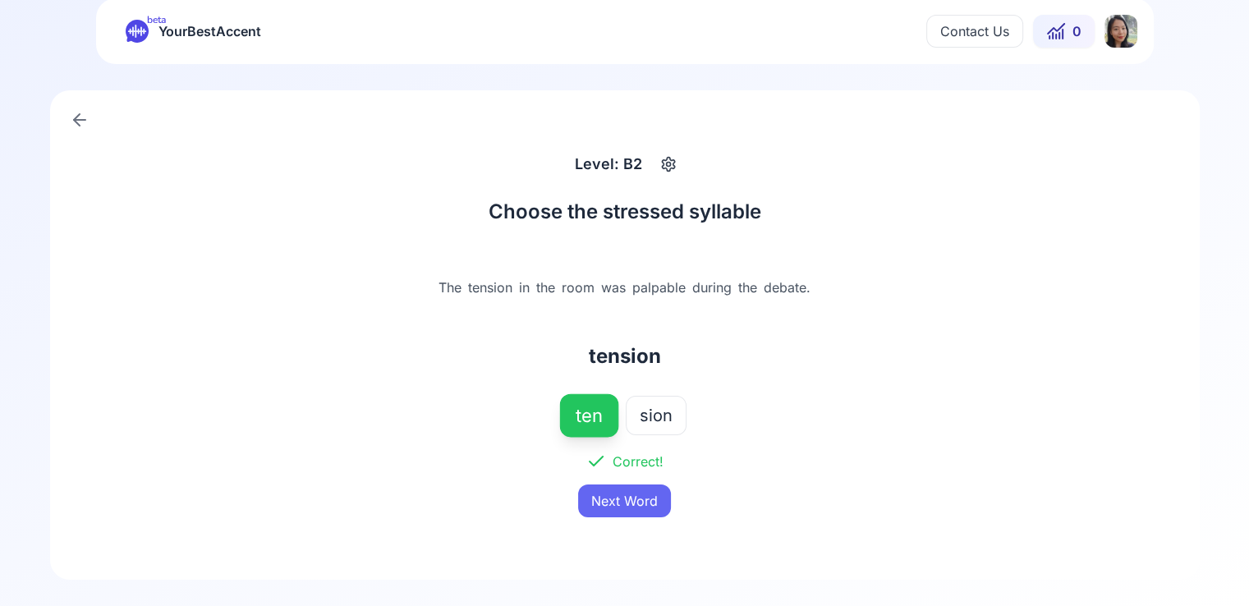
drag, startPoint x: 628, startPoint y: 500, endPoint x: 734, endPoint y: 490, distance: 106.4
click at [632, 502] on button "Next Word" at bounding box center [624, 500] width 93 height 33
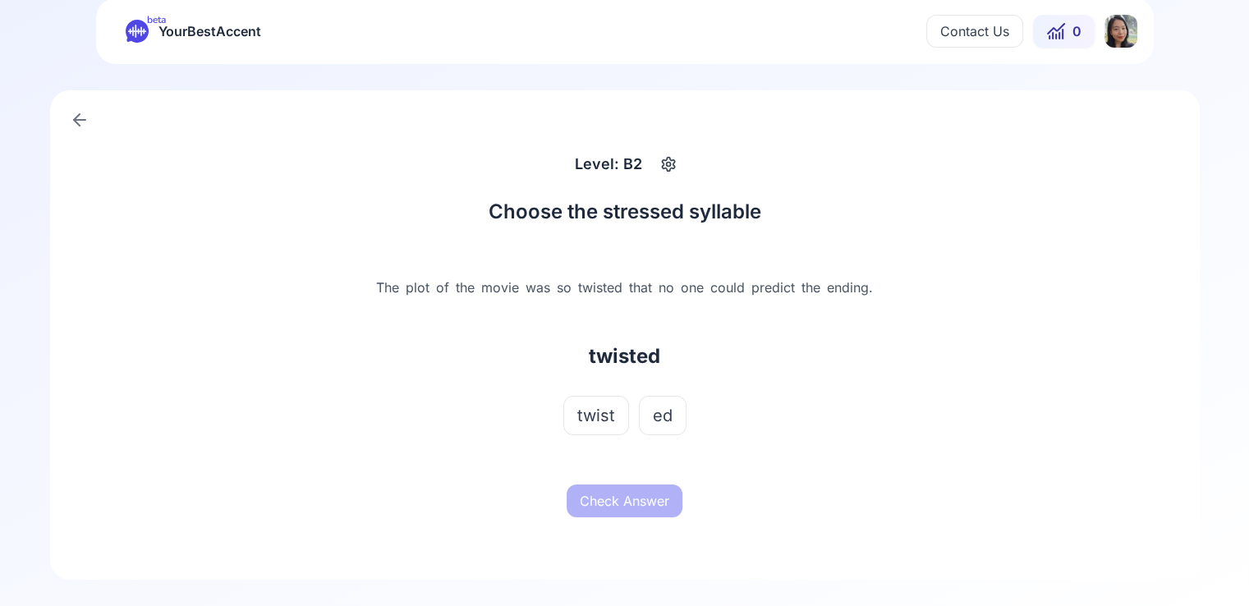
click at [608, 427] on span "twist" at bounding box center [596, 415] width 38 height 23
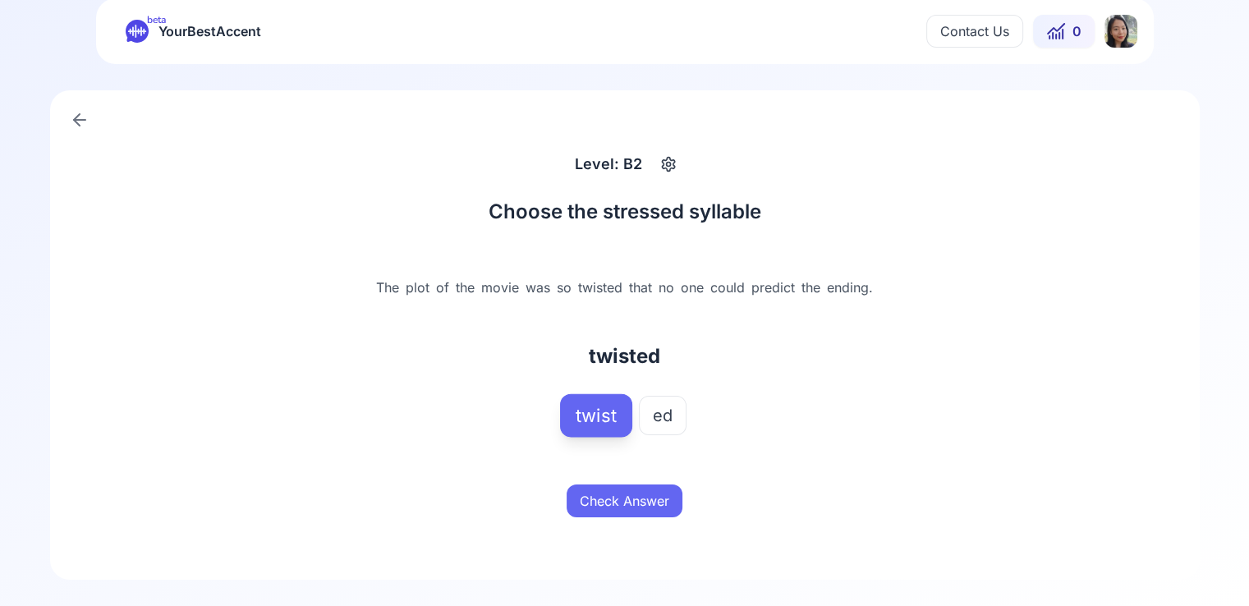
click at [660, 517] on button "Check Answer" at bounding box center [625, 500] width 116 height 33
click at [645, 517] on button "Next Word" at bounding box center [624, 500] width 93 height 33
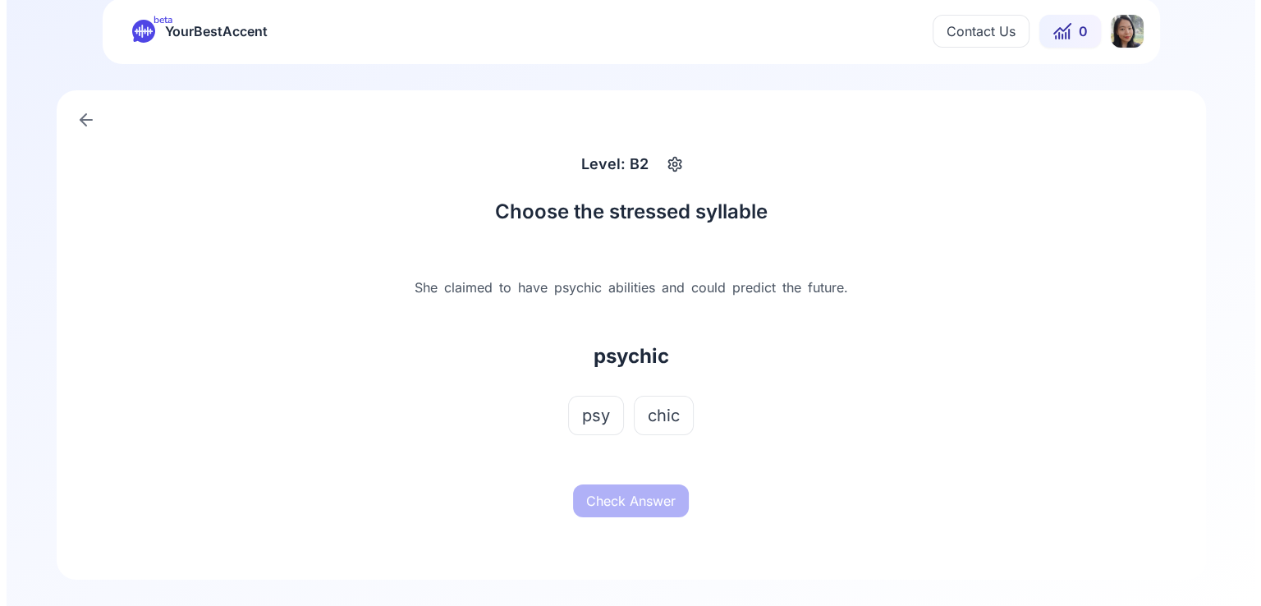
scroll to position [0, 0]
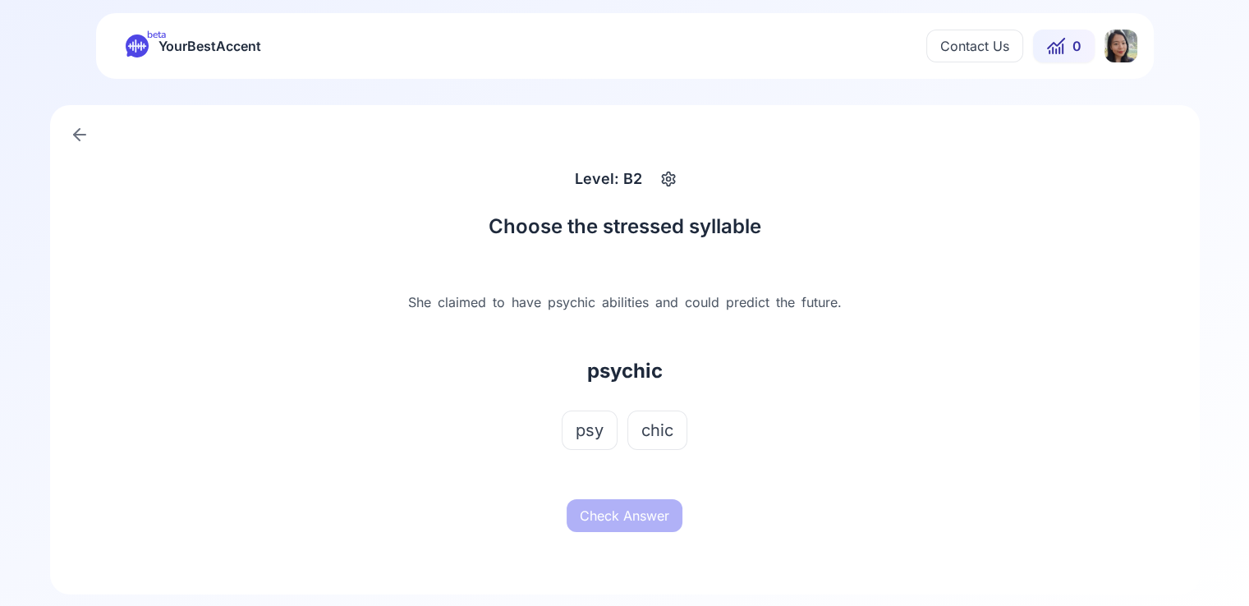
click at [72, 131] on icon at bounding box center [80, 135] width 20 height 20
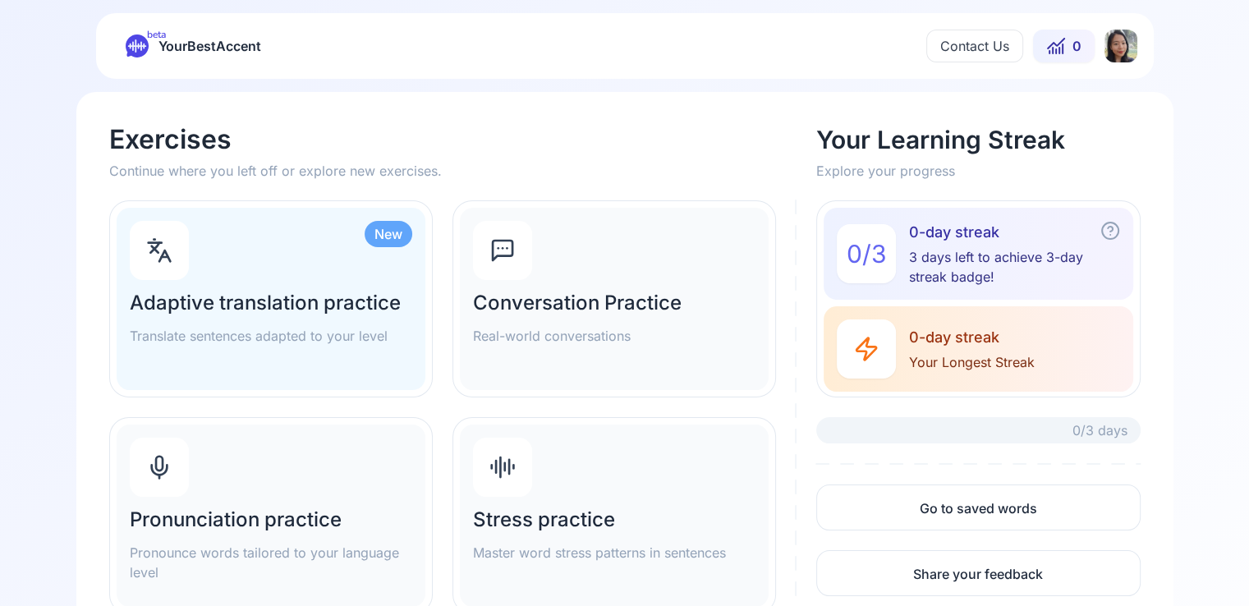
click at [348, 273] on div "New Adaptive translation practice Translate sentences adapted to your level" at bounding box center [271, 299] width 309 height 182
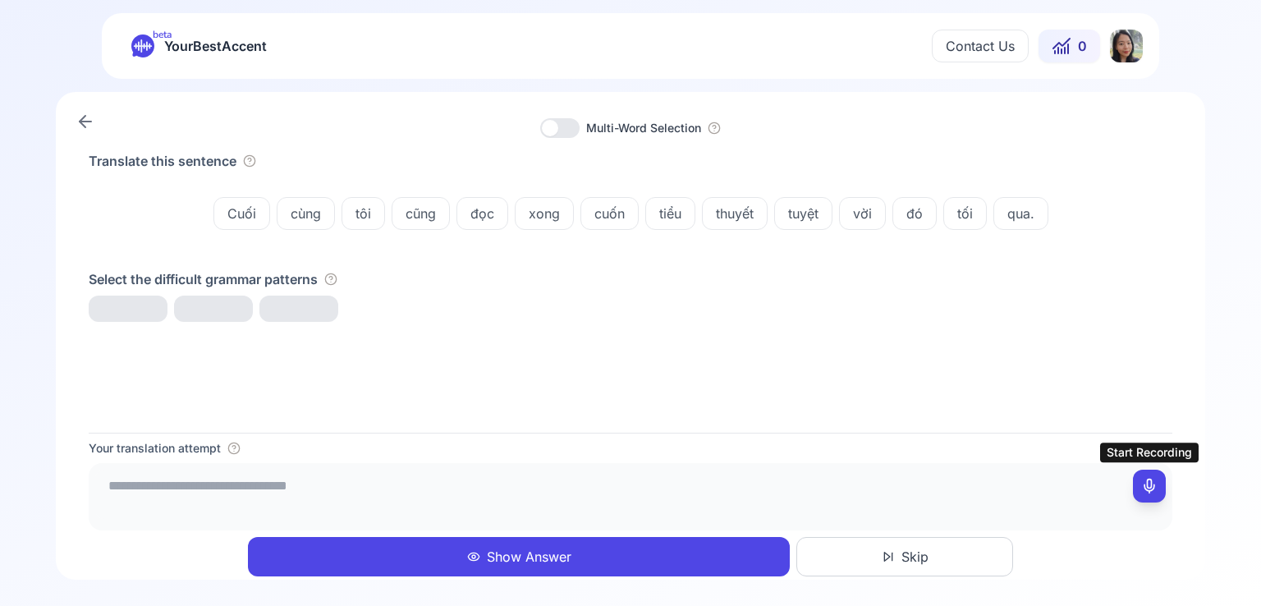
click at [1148, 489] on icon at bounding box center [1149, 486] width 16 height 16
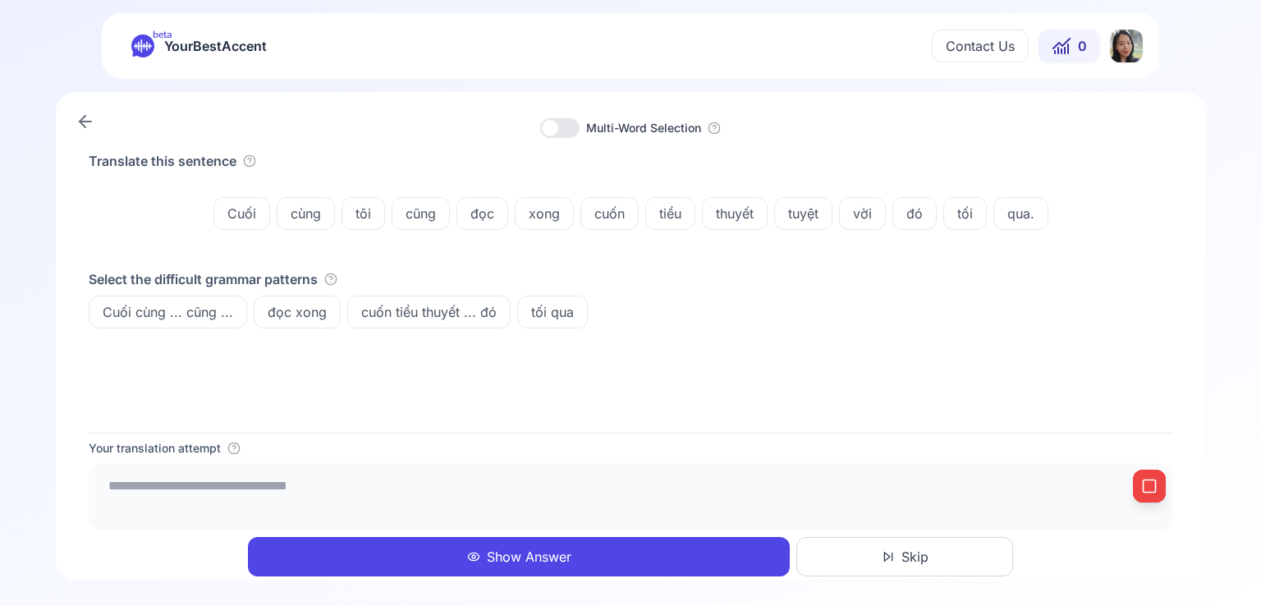
click at [1156, 489] on icon at bounding box center [1149, 486] width 16 height 16
type textarea "**********"
click at [660, 557] on button "Show Answer" at bounding box center [519, 556] width 542 height 39
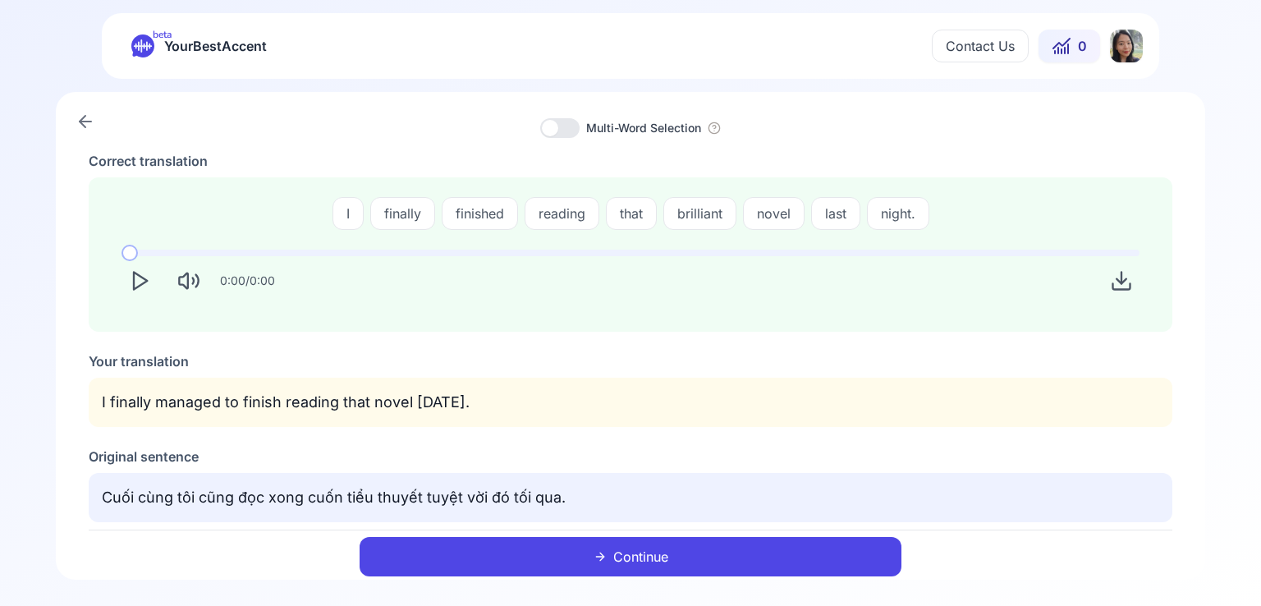
click at [131, 277] on icon "Play" at bounding box center [139, 280] width 23 height 23
click at [664, 558] on button "Continue" at bounding box center [631, 556] width 542 height 39
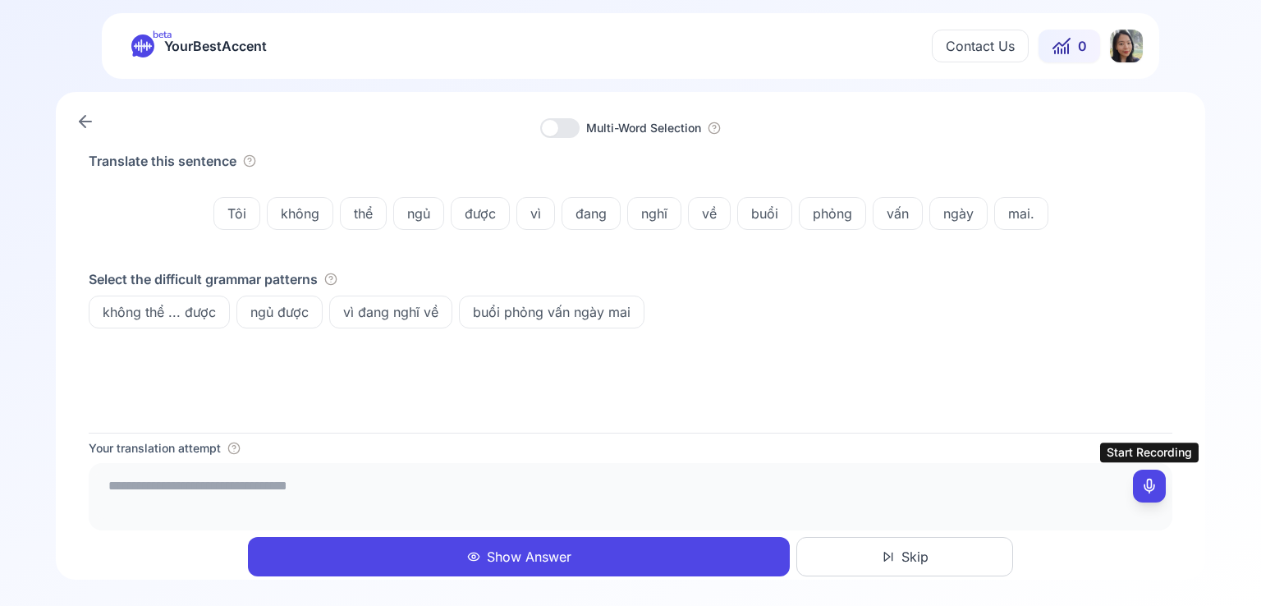
click at [1147, 484] on icon at bounding box center [1149, 486] width 16 height 16
click at [1154, 492] on icon at bounding box center [1149, 486] width 16 height 16
type textarea "**********"
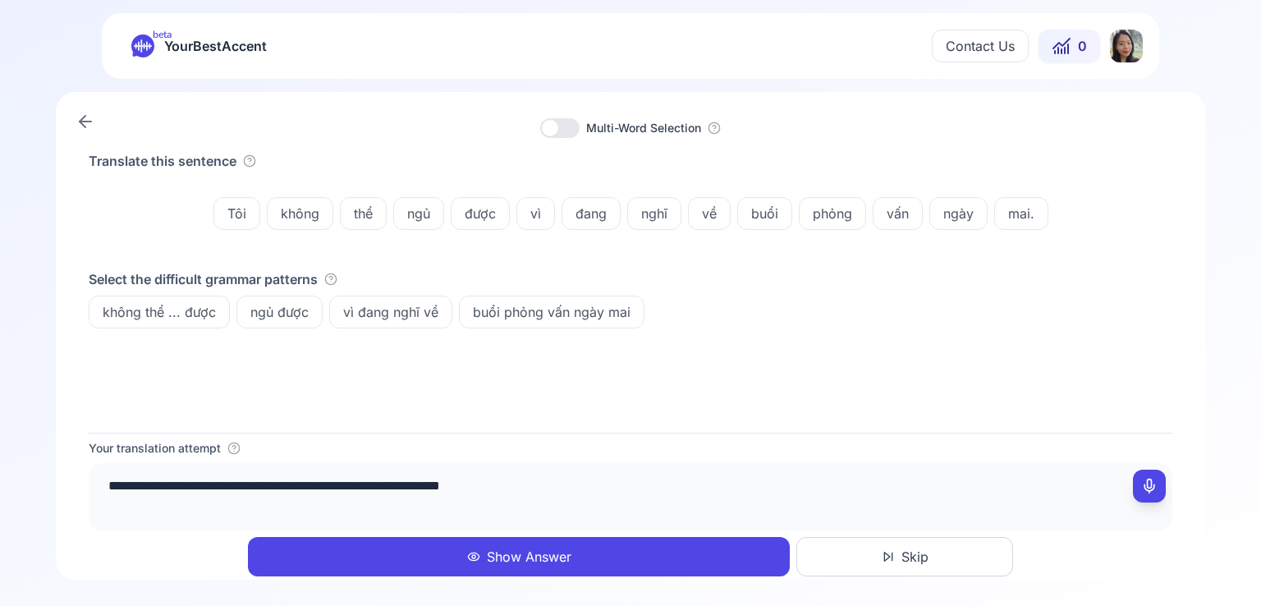
click at [578, 558] on button "Show Answer" at bounding box center [519, 556] width 542 height 39
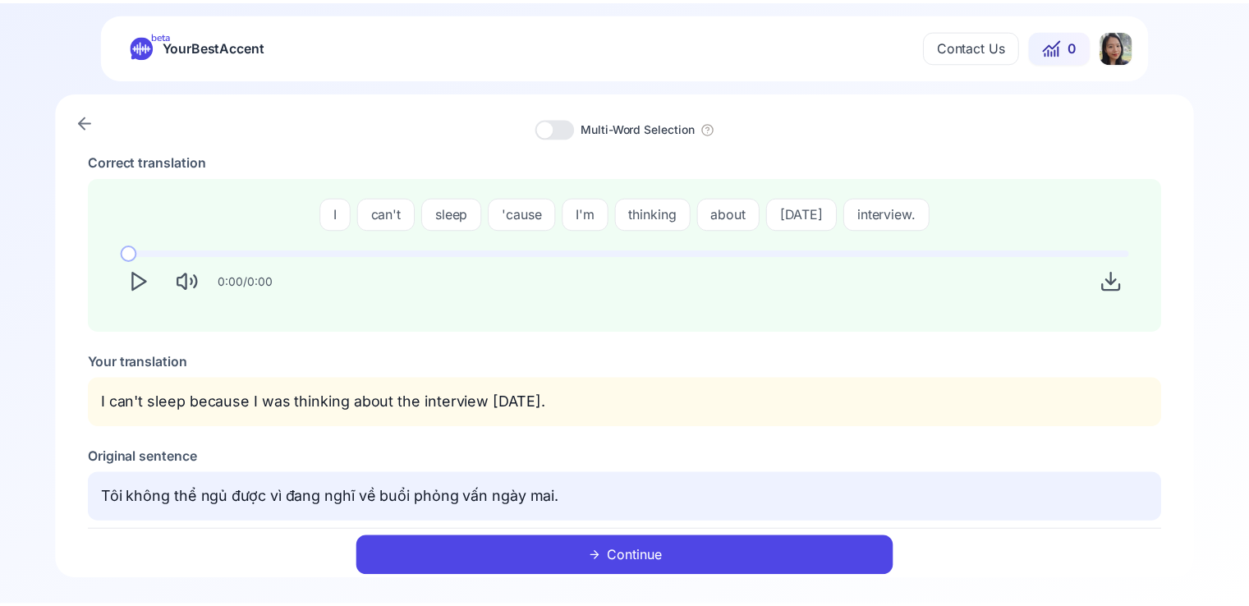
scroll to position [78, 0]
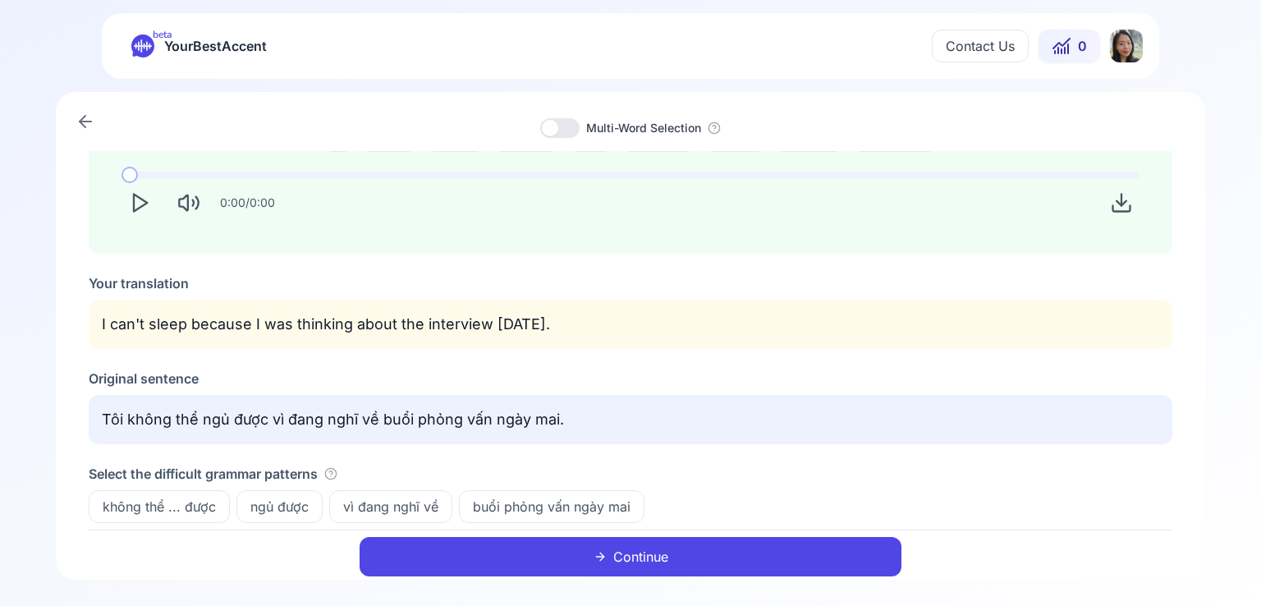
click at [86, 138] on div "Multi-Word Selection Correct translation I can't sleep 'cause I'm thinking abou…" at bounding box center [631, 336] width 1150 height 488
click at [85, 129] on icon at bounding box center [86, 122] width 20 height 20
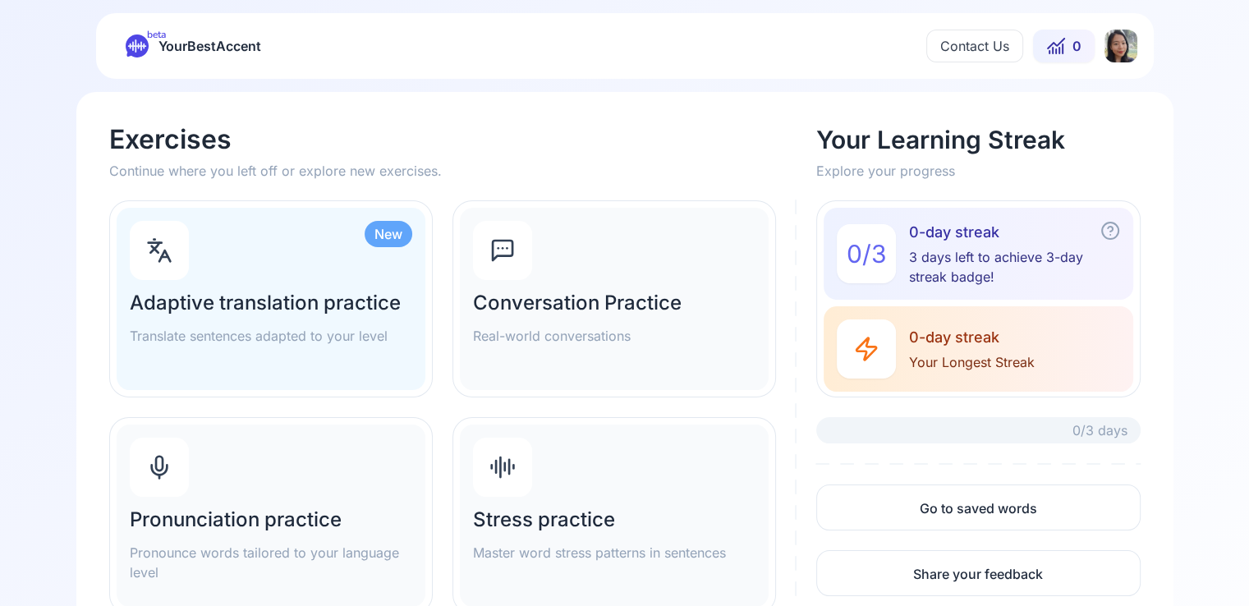
click at [346, 480] on div "Pronunciation practice Pronounce words tailored to your language level" at bounding box center [271, 516] width 309 height 182
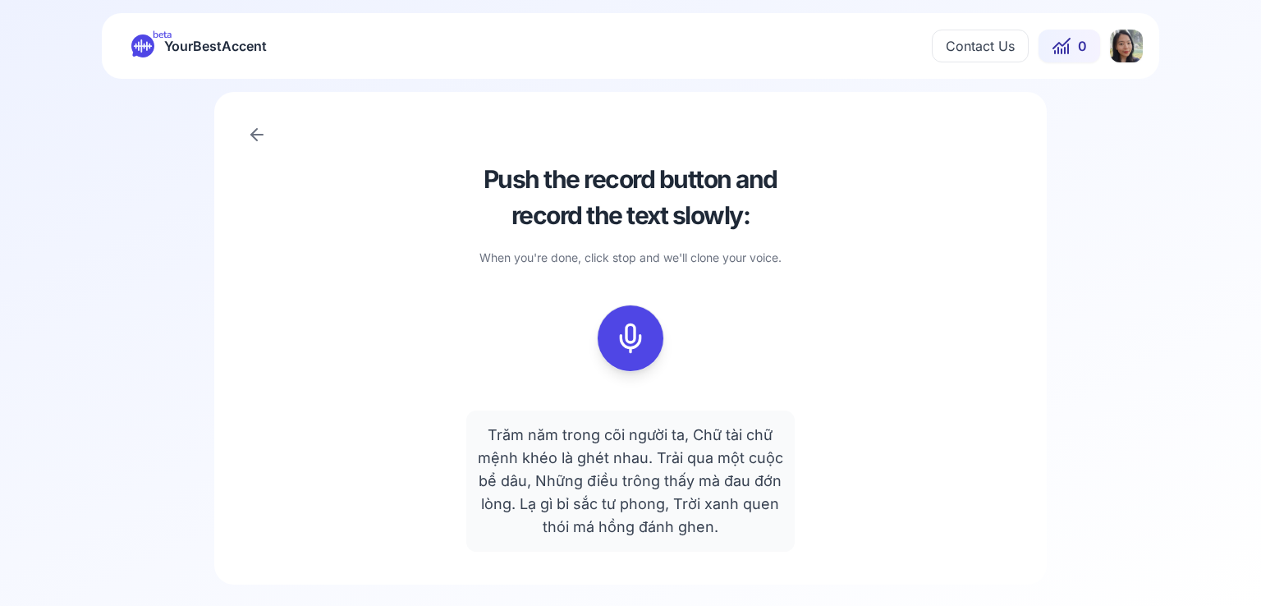
click at [242, 131] on div "Push the record button and record the text slowly: When you're done, click stop…" at bounding box center [630, 338] width 832 height 493
click at [251, 135] on icon at bounding box center [256, 135] width 11 height 0
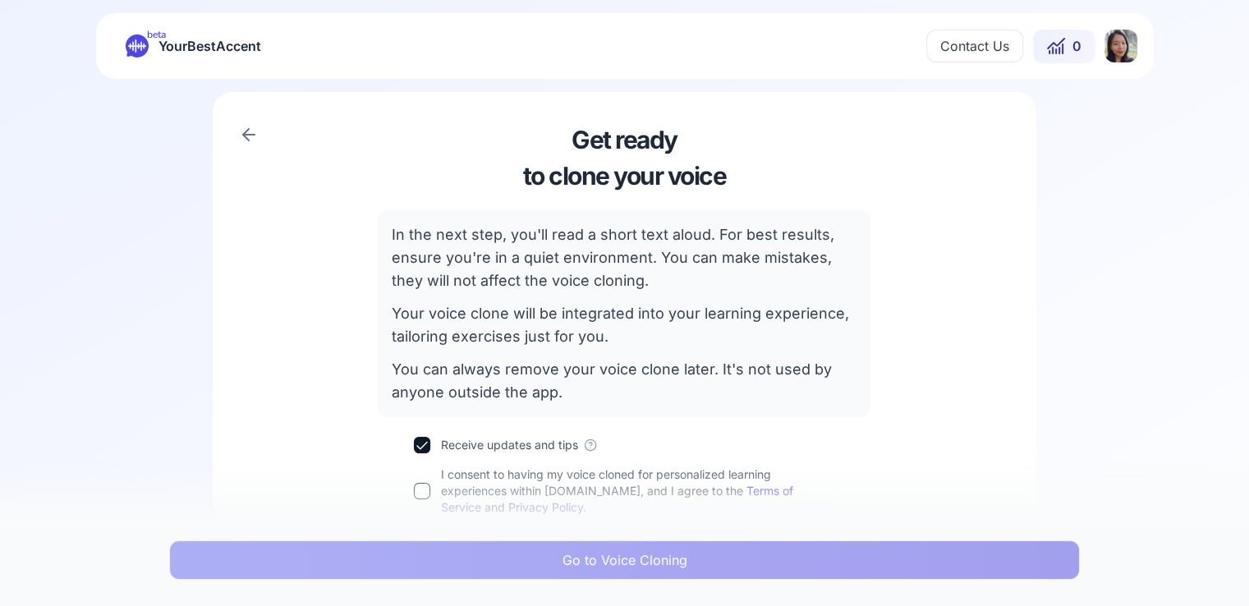
click at [236, 117] on div "Get ready to clone your voice In the next step, you'll read a short text aloud.…" at bounding box center [625, 320] width 824 height 457
click at [246, 135] on icon at bounding box center [248, 135] width 11 height 0
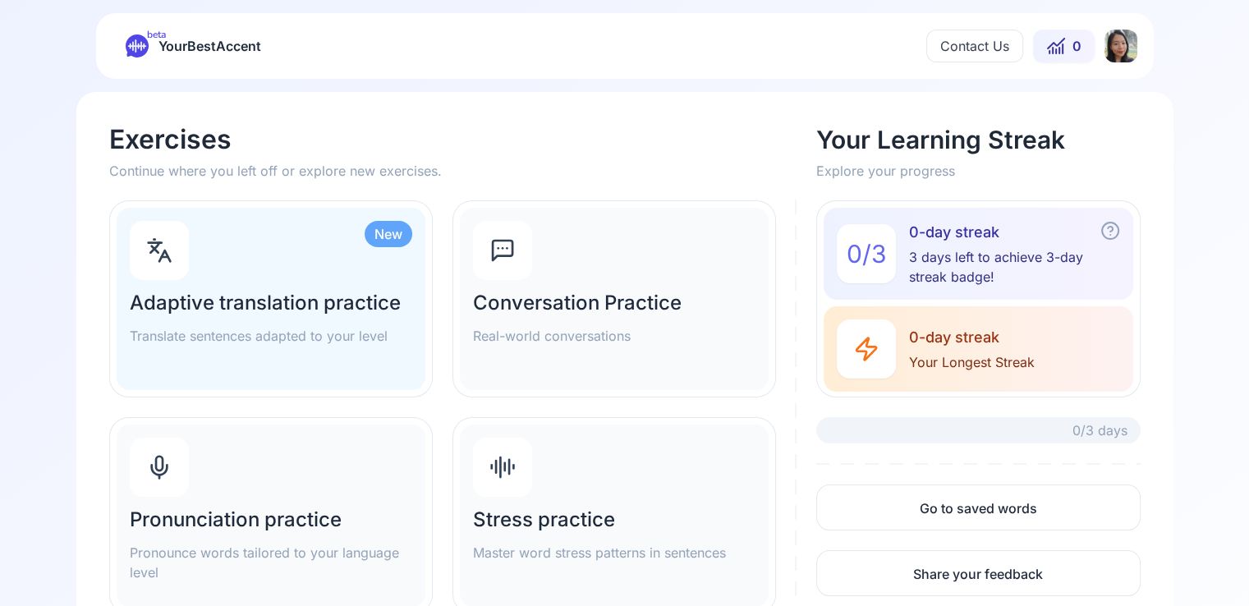
click at [185, 48] on span "YourBestAccent" at bounding box center [209, 45] width 103 height 23
click at [1077, 243] on span "0-day streak" at bounding box center [1014, 232] width 210 height 23
click at [1066, 52] on button "0" at bounding box center [1064, 46] width 62 height 33
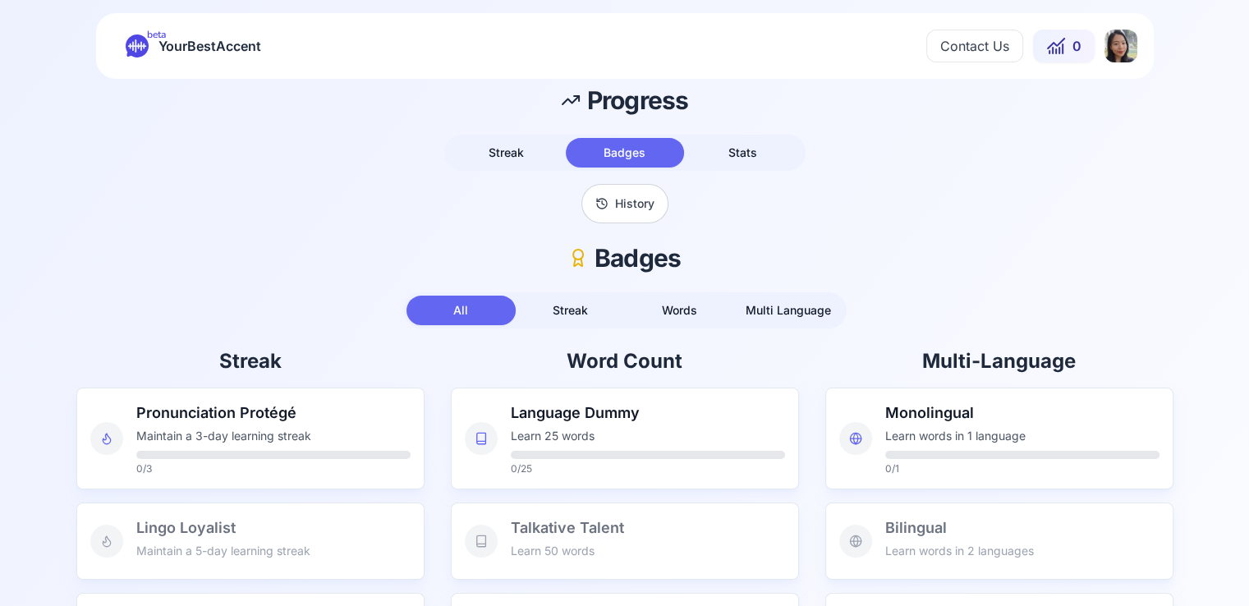
click at [133, 48] on icon at bounding box center [137, 45] width 23 height 23
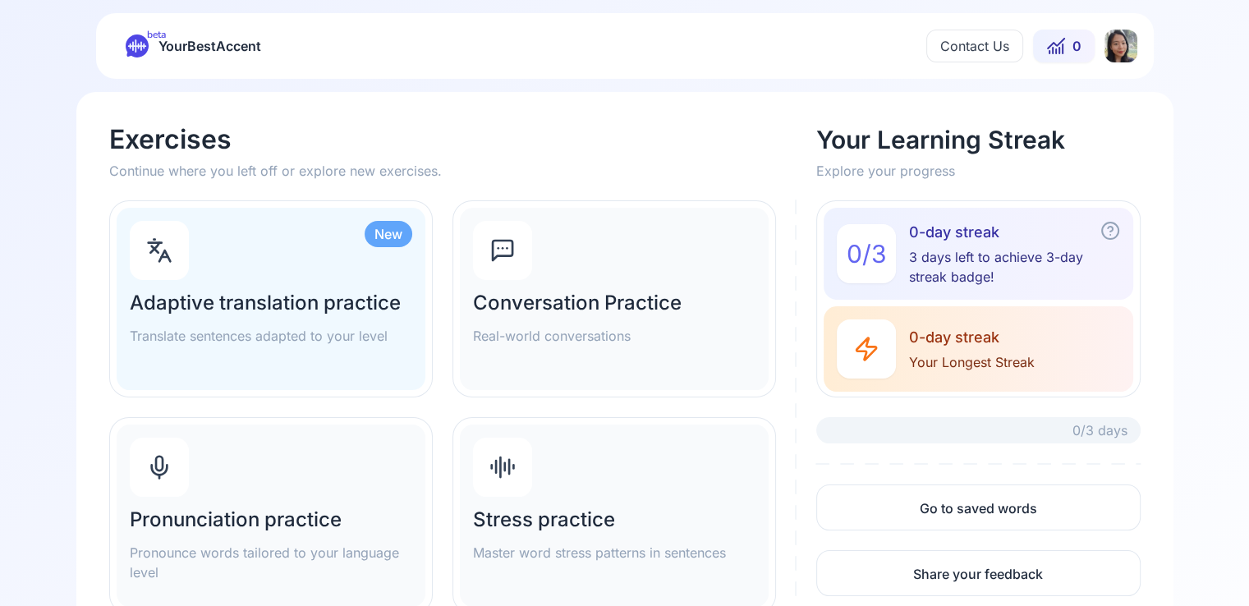
click at [1122, 40] on html "beta YourBestAccent Contact Us 0 Exercises Continue where you left off or explo…" at bounding box center [624, 303] width 1249 height 606
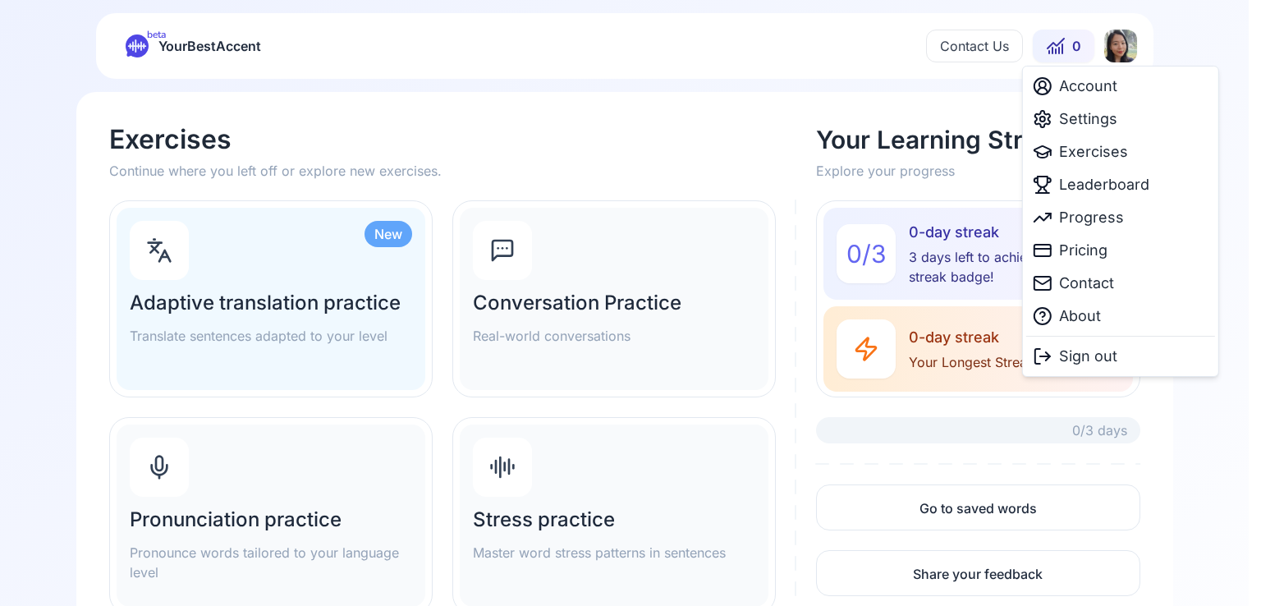
click at [728, 106] on html "beta YourBestAccent Contact Us 0 Exercises Continue where you left off or explo…" at bounding box center [630, 303] width 1261 height 606
